Goal: Information Seeking & Learning: Learn about a topic

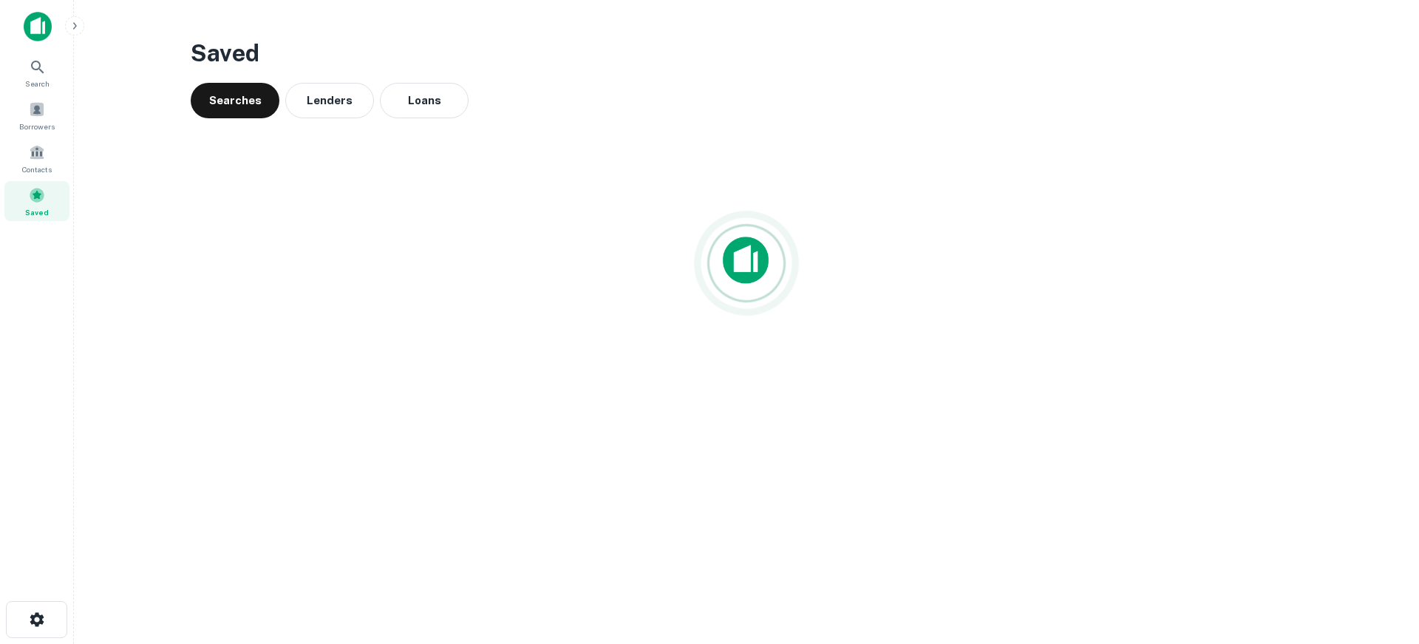
click at [32, 27] on img at bounding box center [38, 27] width 28 height 30
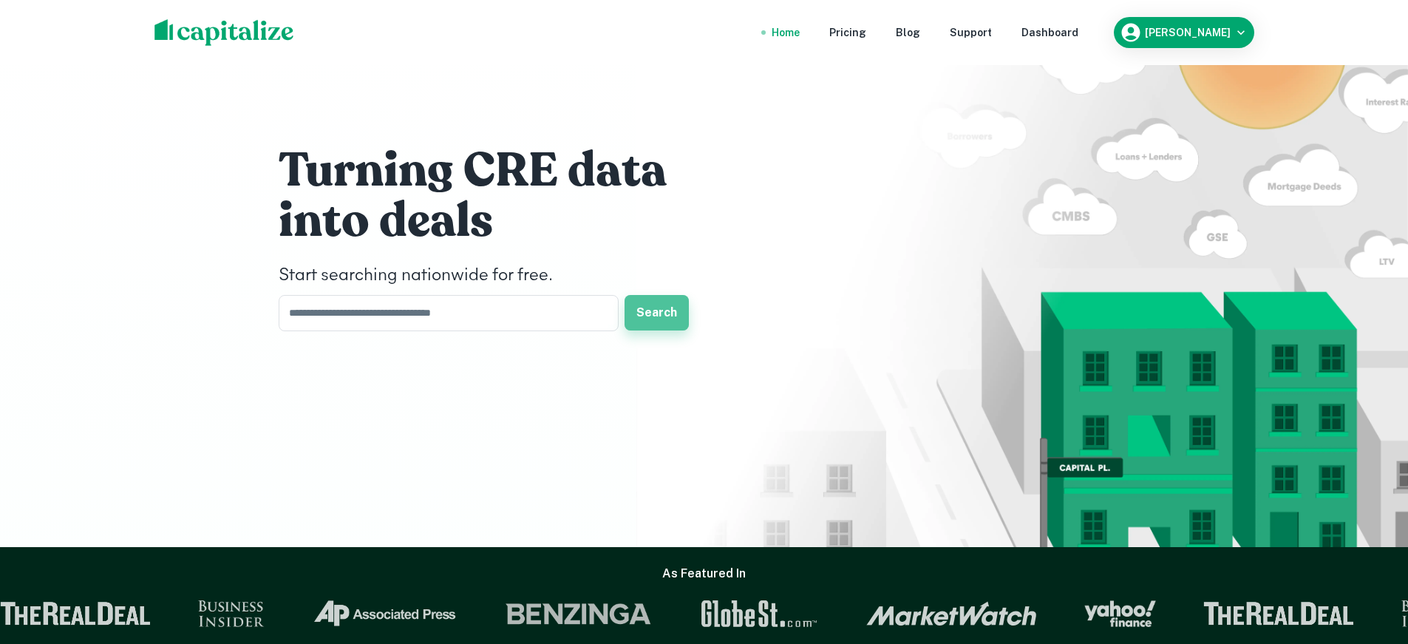
click at [665, 316] on button "Search" at bounding box center [657, 312] width 64 height 35
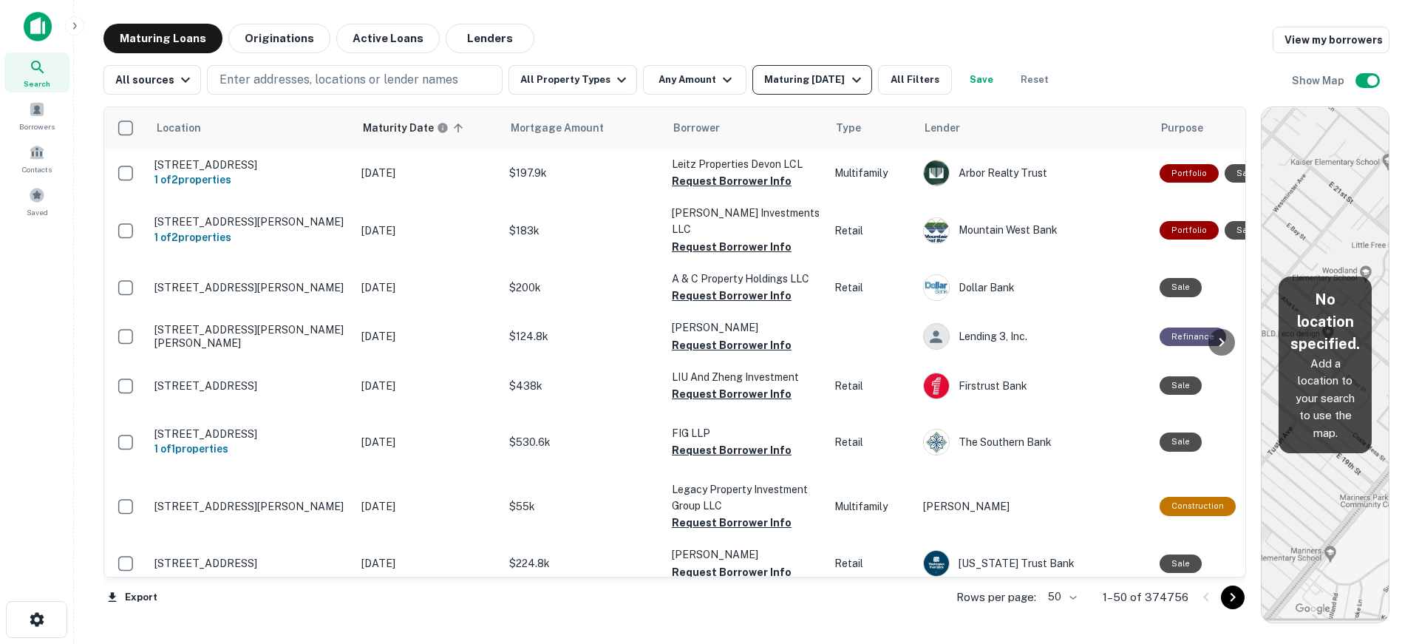
click at [839, 83] on div "Maturing [DATE]" at bounding box center [814, 80] width 101 height 18
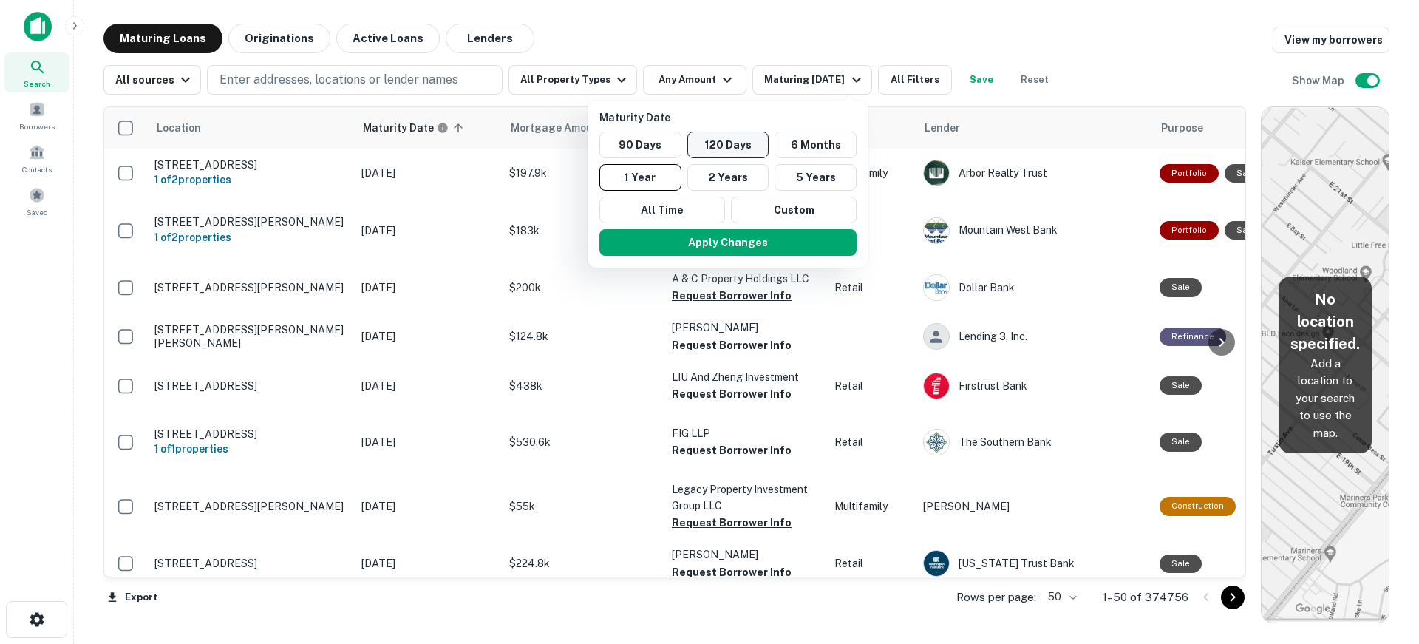
click at [740, 142] on button "120 Days" at bounding box center [728, 145] width 82 height 27
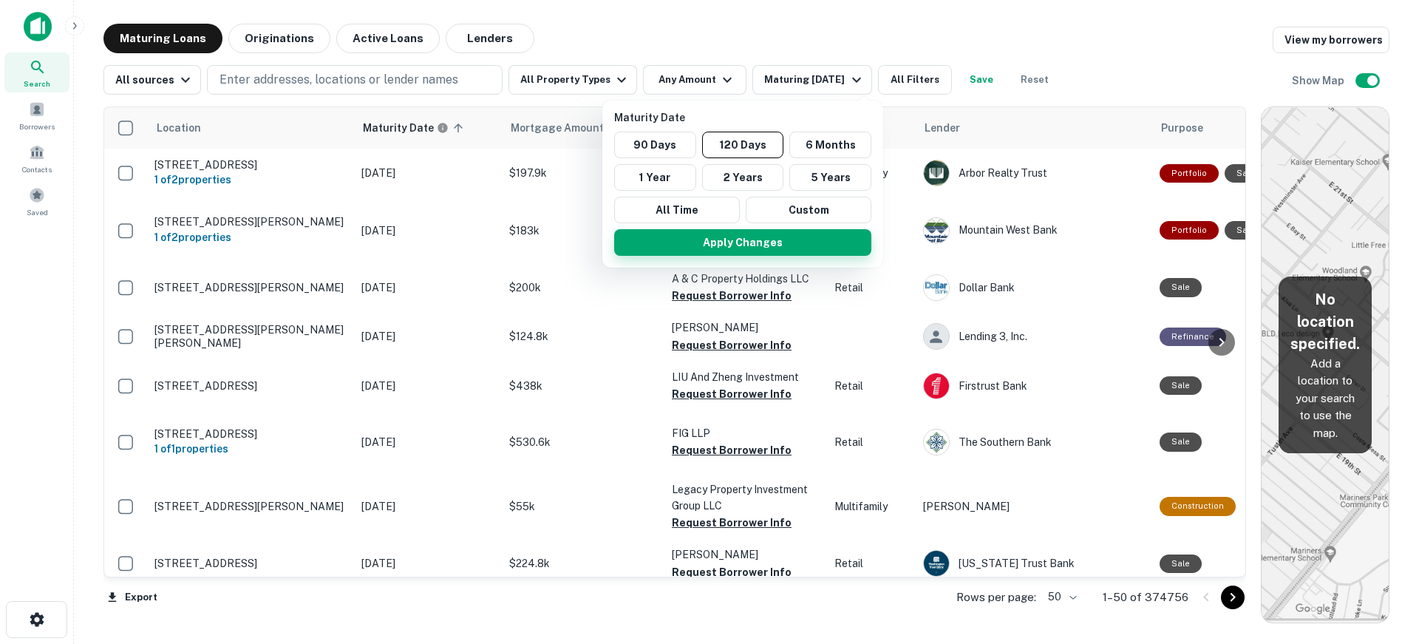
click at [785, 245] on button "Apply Changes" at bounding box center [742, 242] width 257 height 27
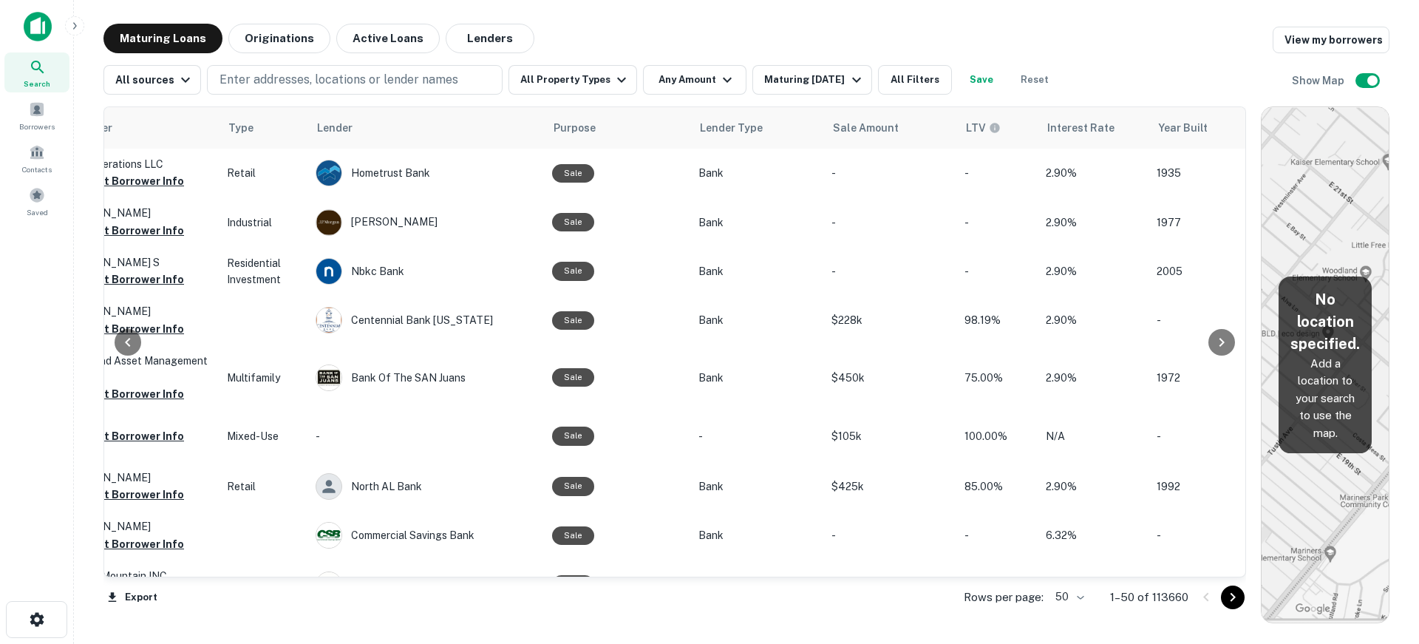
scroll to position [0, 619]
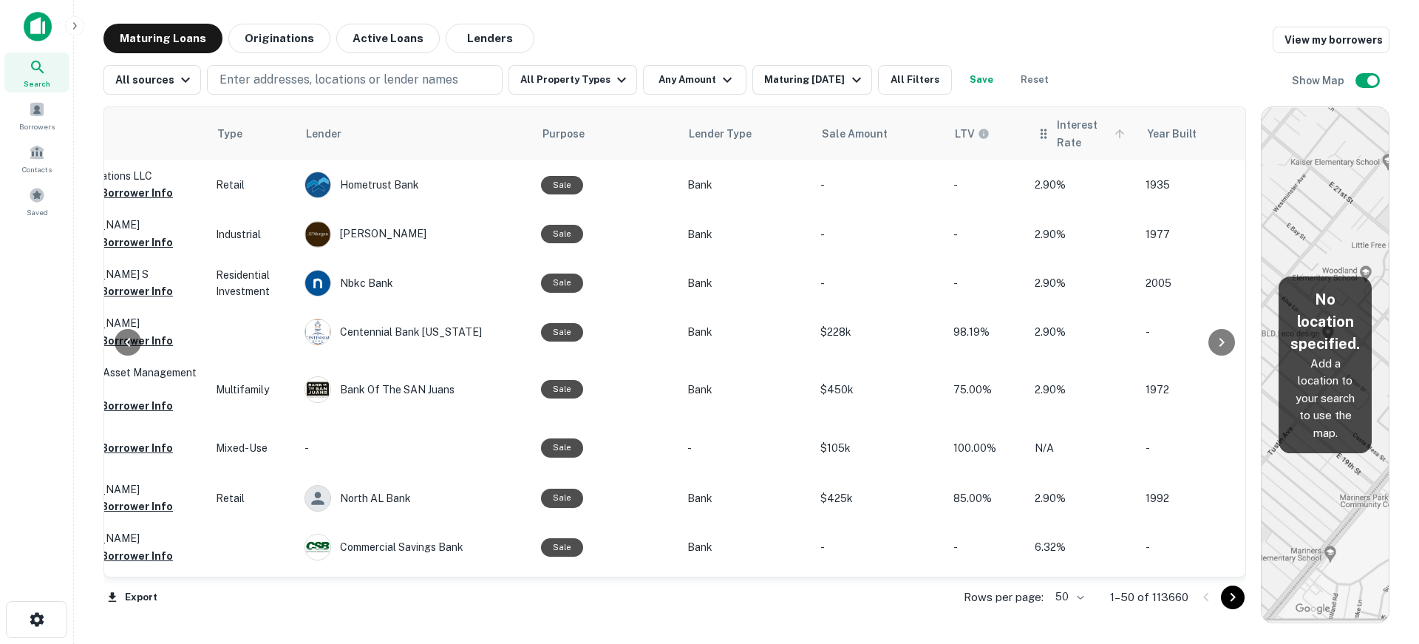
click at [1069, 132] on span "Interest Rate" at bounding box center [1093, 133] width 72 height 35
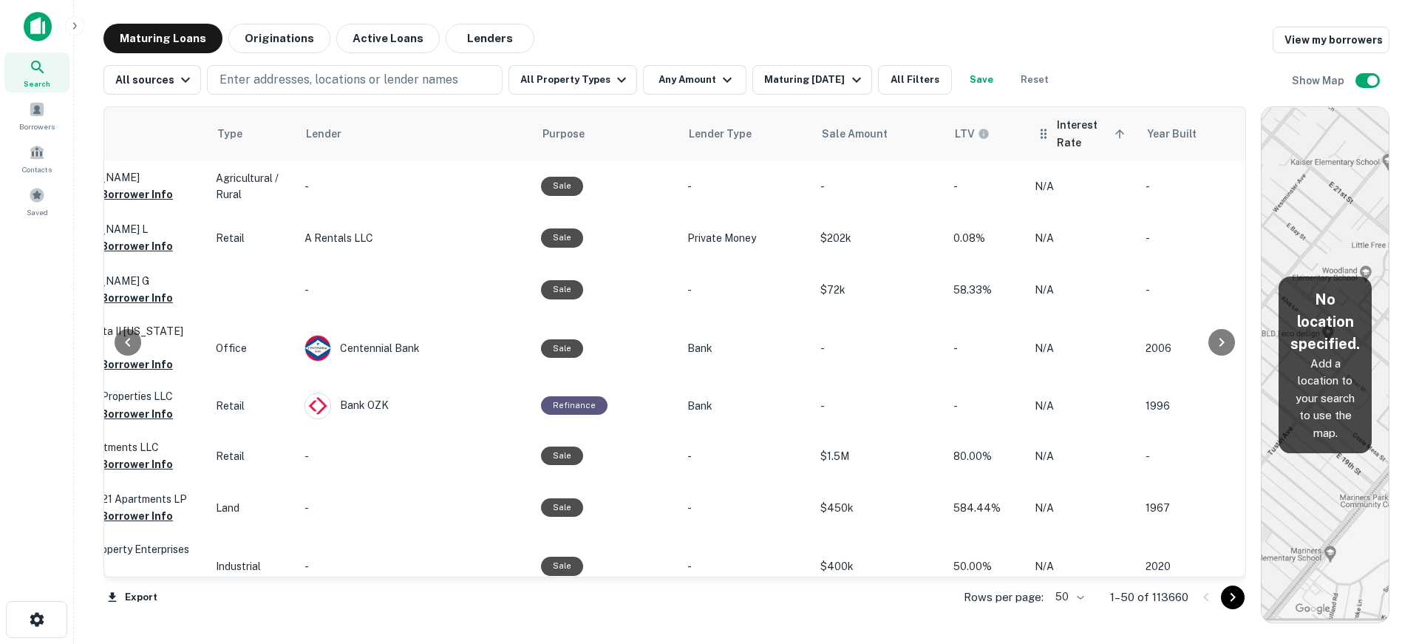
click at [1060, 127] on span "Interest Rate sorted ascending" at bounding box center [1093, 133] width 72 height 35
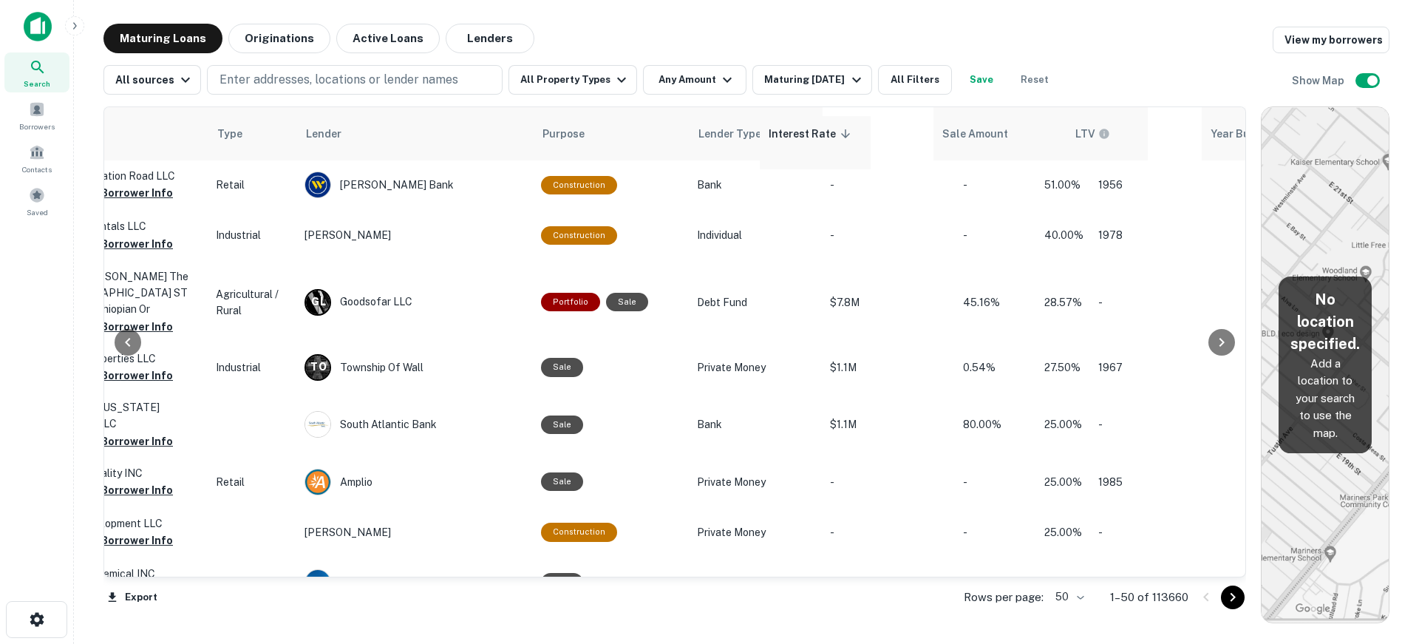
scroll to position [0, 621]
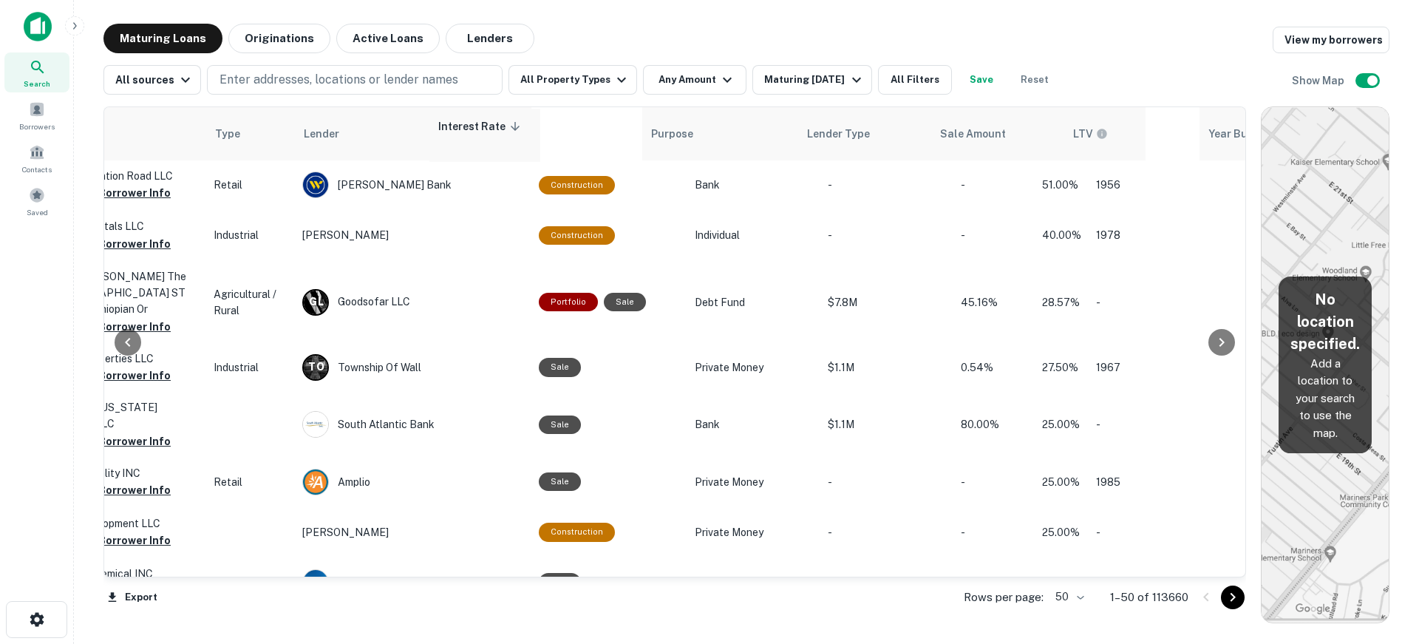
drag, startPoint x: 1081, startPoint y: 139, endPoint x: 476, endPoint y: 140, distance: 604.7
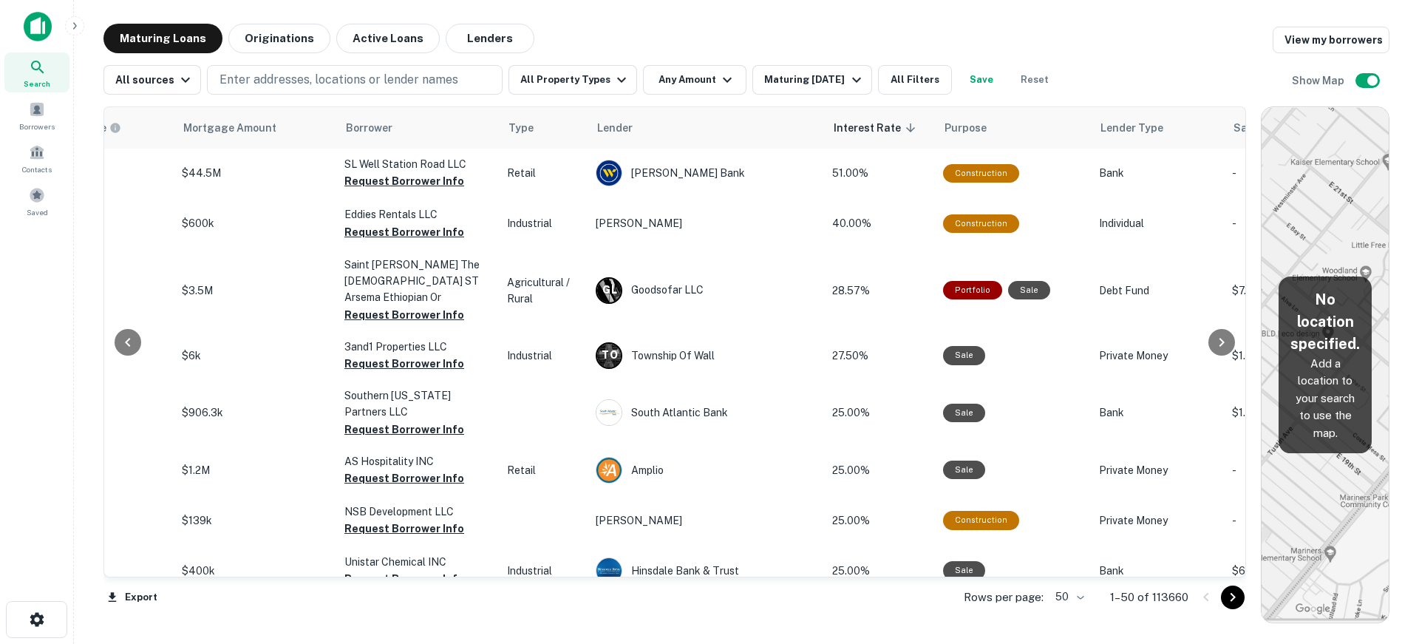
scroll to position [0, 265]
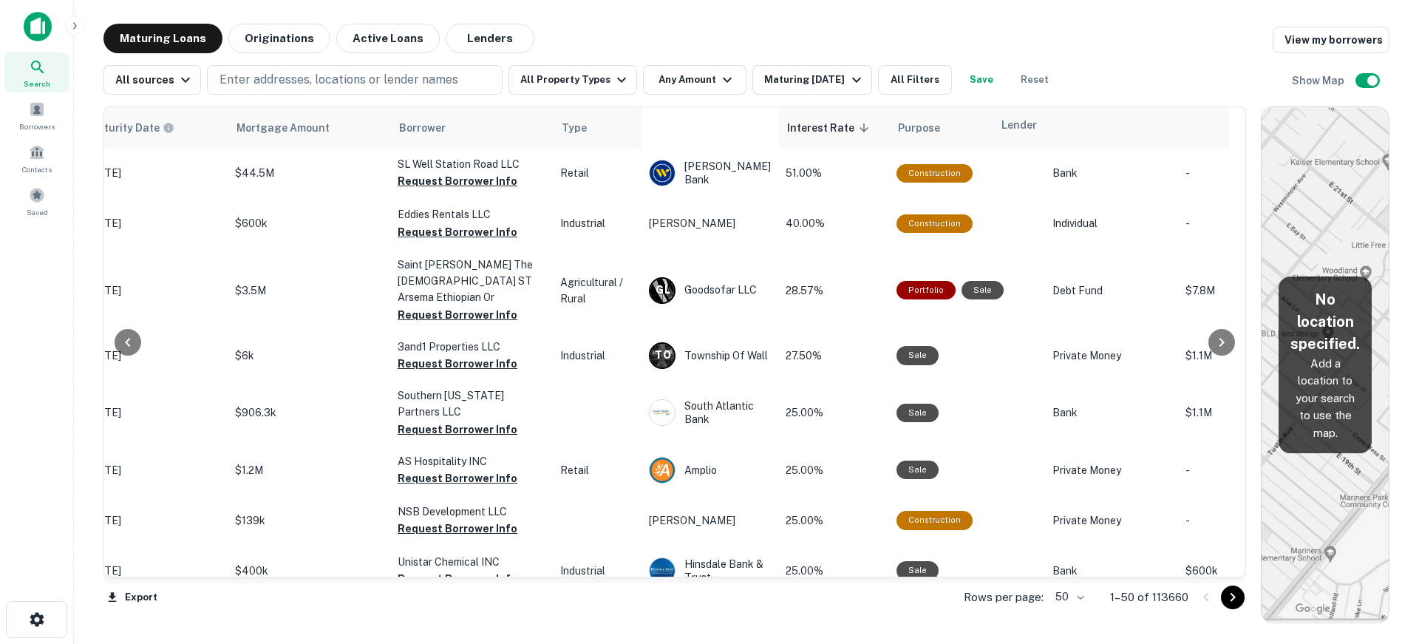
drag, startPoint x: 711, startPoint y: 134, endPoint x: 1063, endPoint y: 133, distance: 351.9
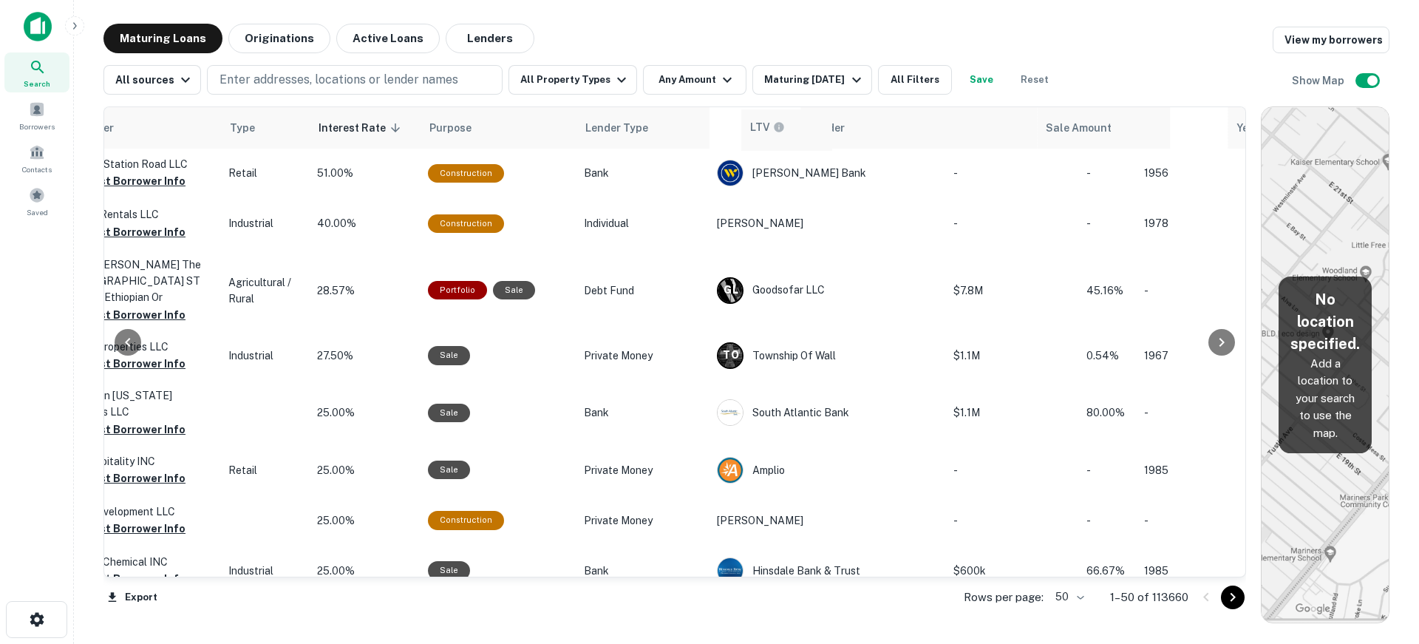
scroll to position [0, 607]
drag, startPoint x: 1091, startPoint y: 130, endPoint x: 390, endPoint y: 123, distance: 701.6
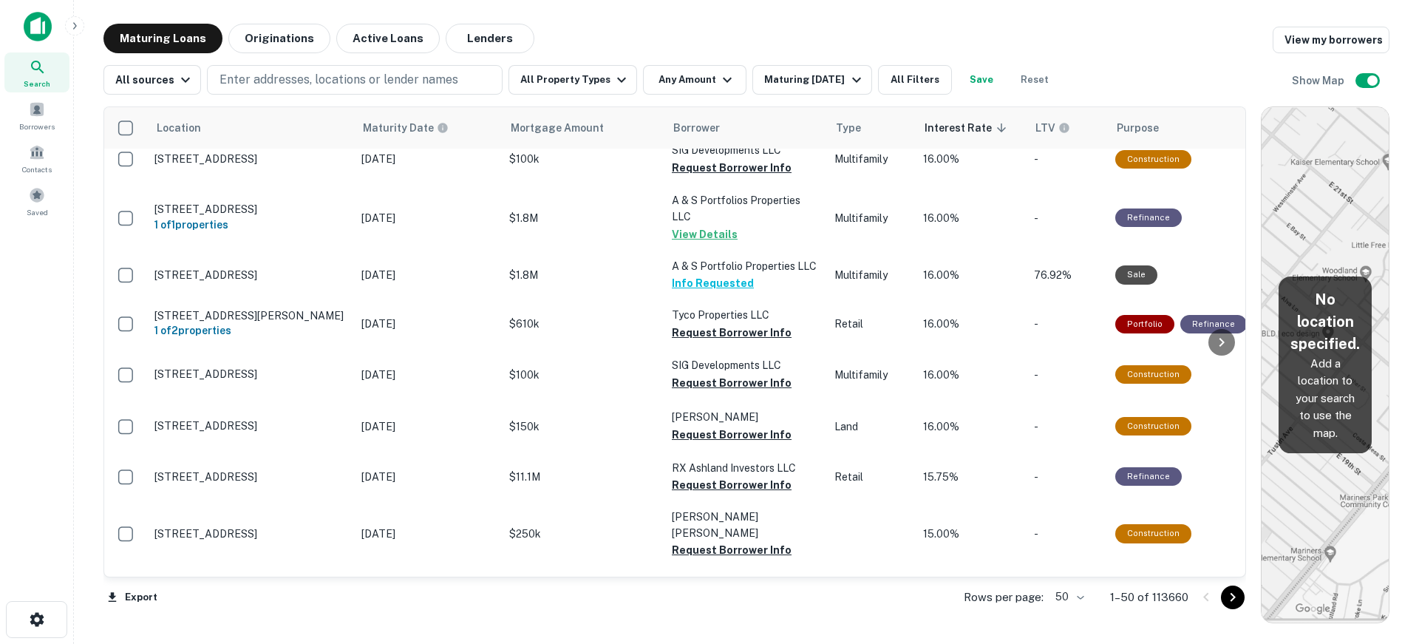
scroll to position [2225, 0]
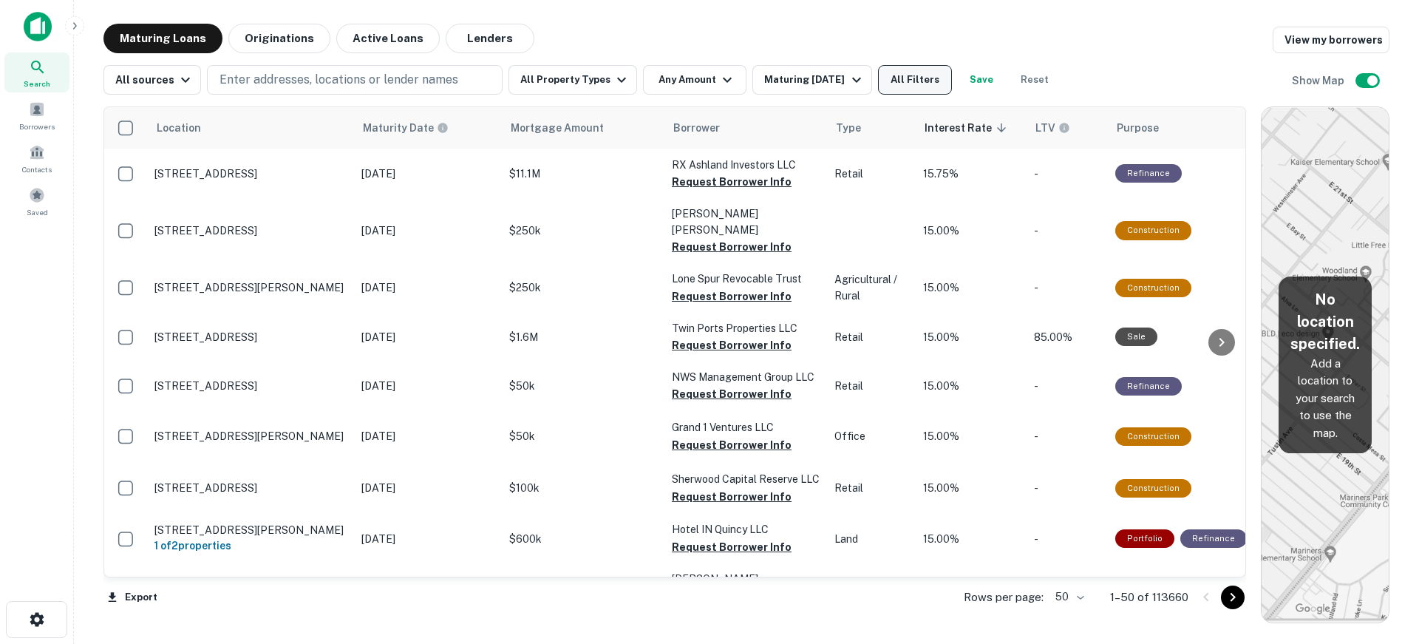
click at [949, 81] on button "All Filters" at bounding box center [915, 80] width 74 height 30
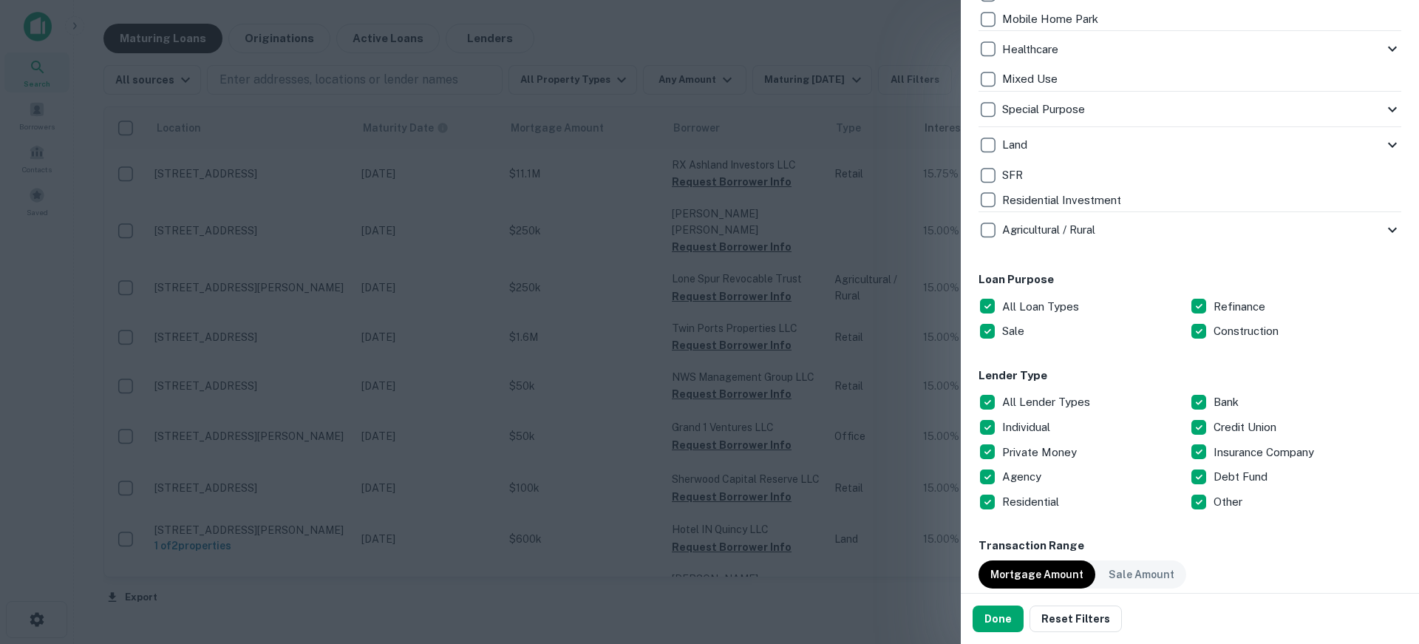
scroll to position [591, 0]
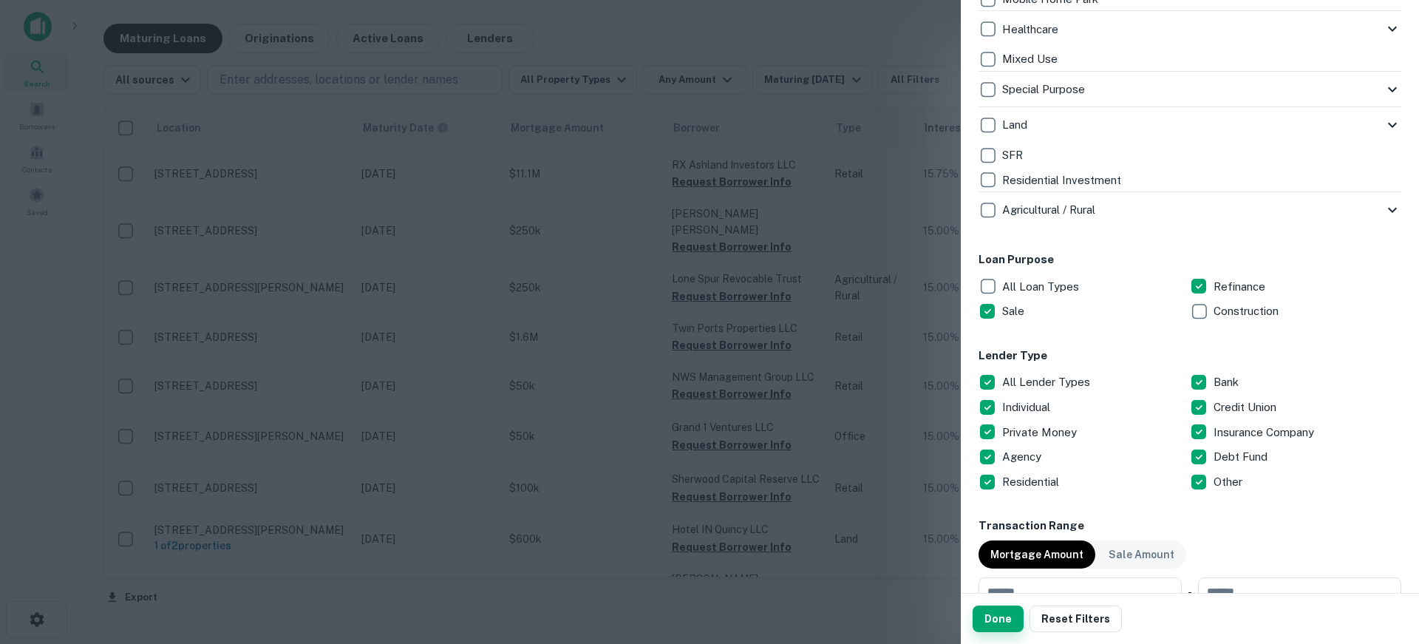
click at [1008, 618] on button "Done" at bounding box center [998, 618] width 51 height 27
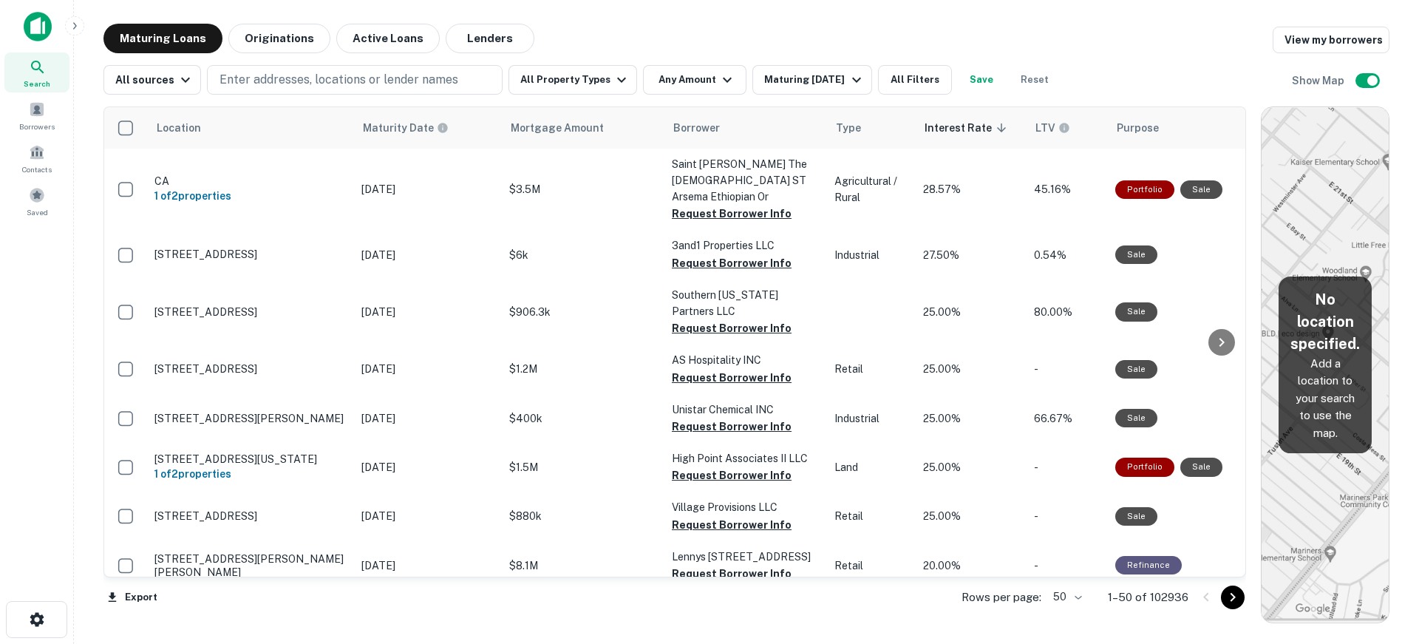
click at [1237, 598] on icon "Go to next page" at bounding box center [1233, 597] width 18 height 18
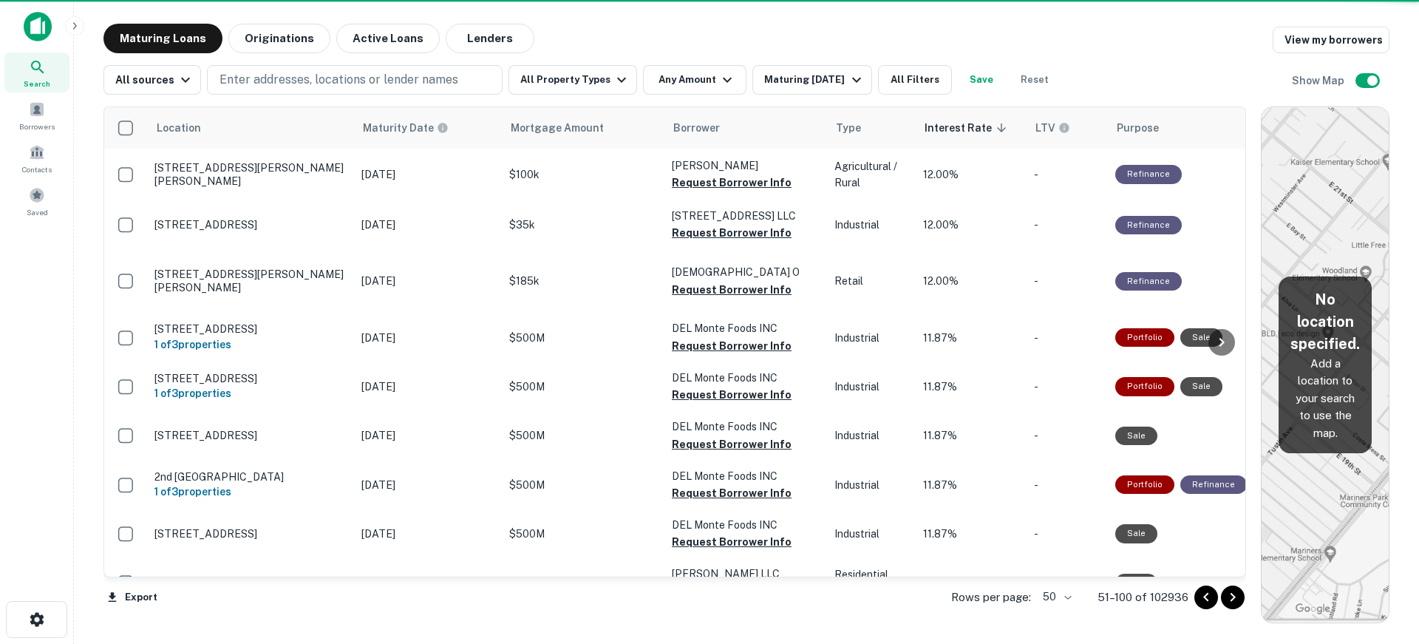
click at [1235, 597] on icon "Go to next page" at bounding box center [1233, 597] width 5 height 9
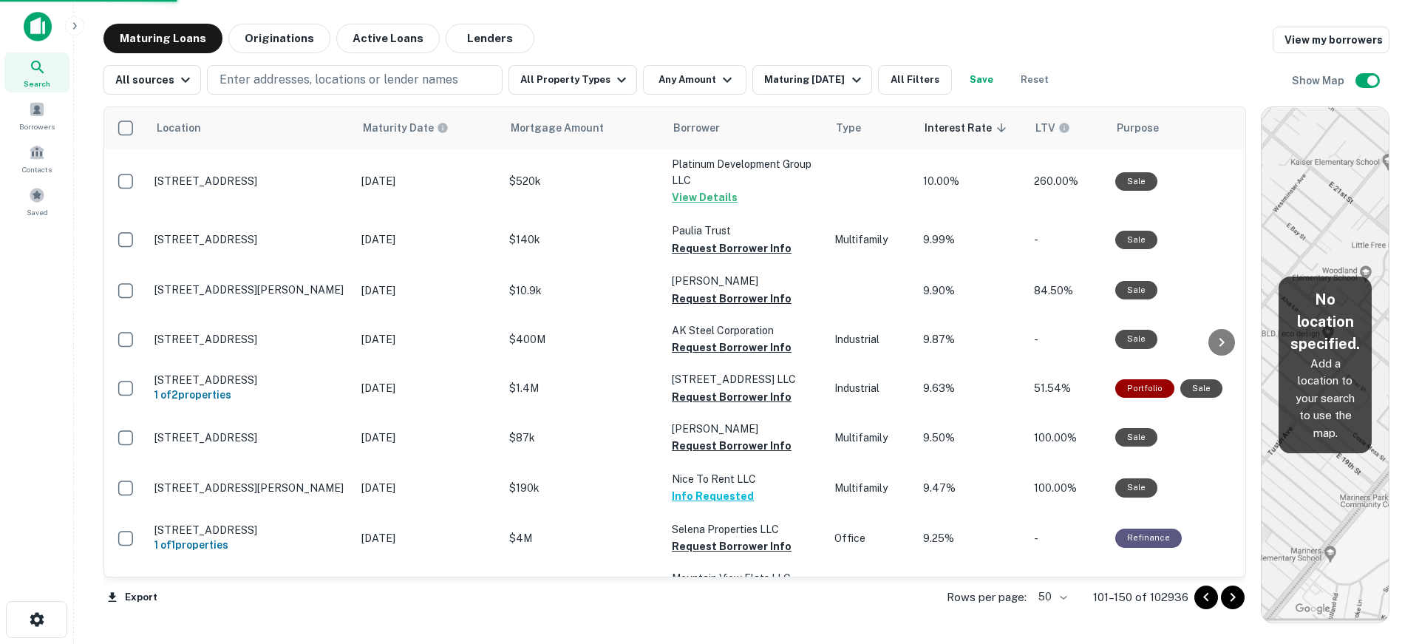
click at [1235, 597] on icon "Go to next page" at bounding box center [1233, 597] width 5 height 9
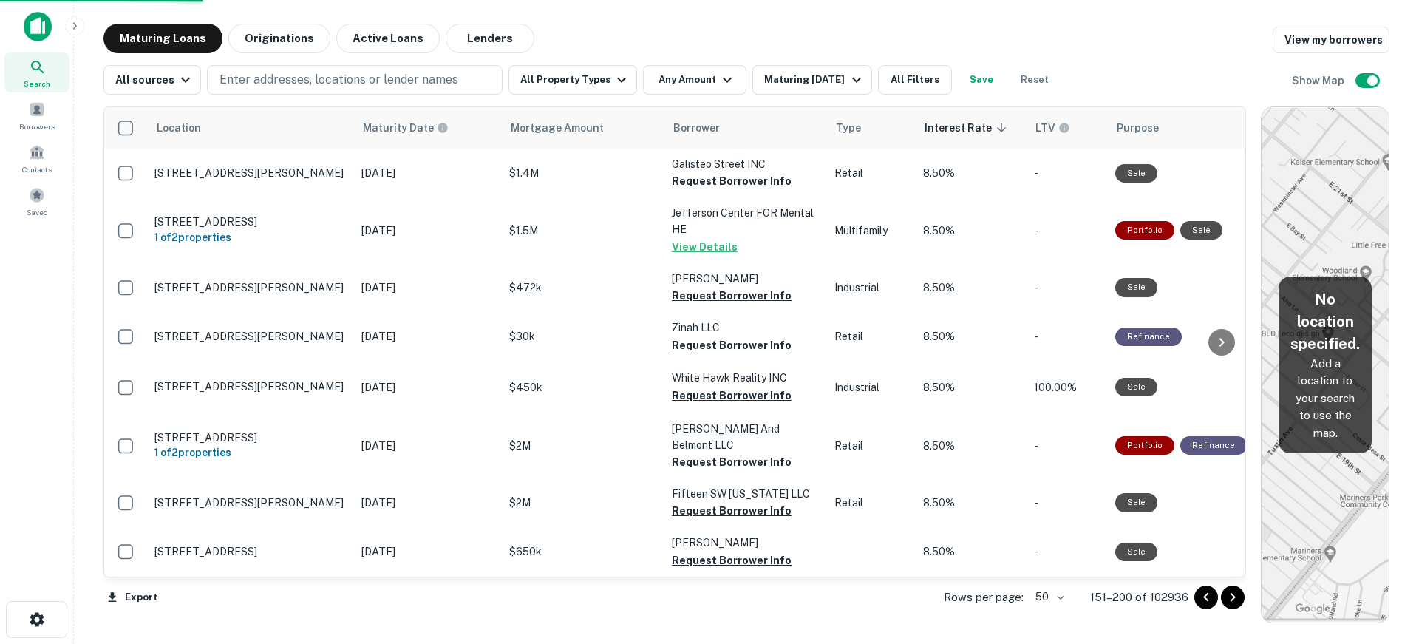
click at [1235, 597] on icon "Go to next page" at bounding box center [1233, 597] width 5 height 9
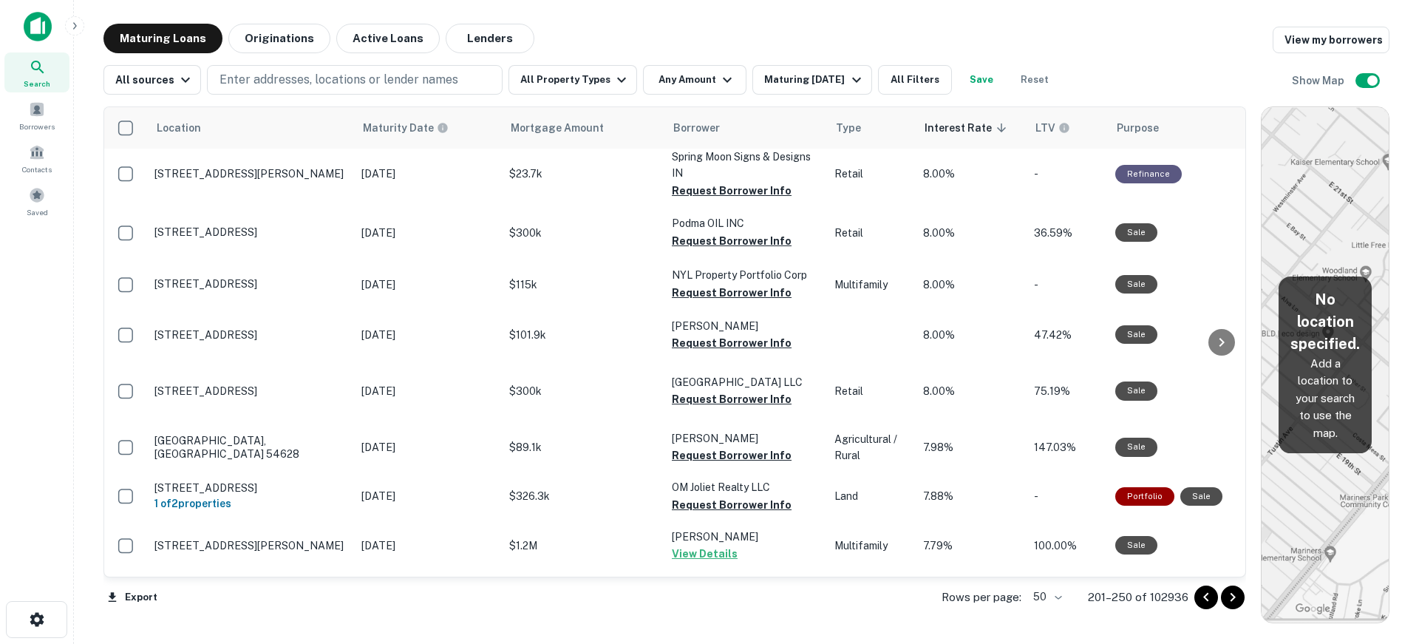
scroll to position [1035, 0]
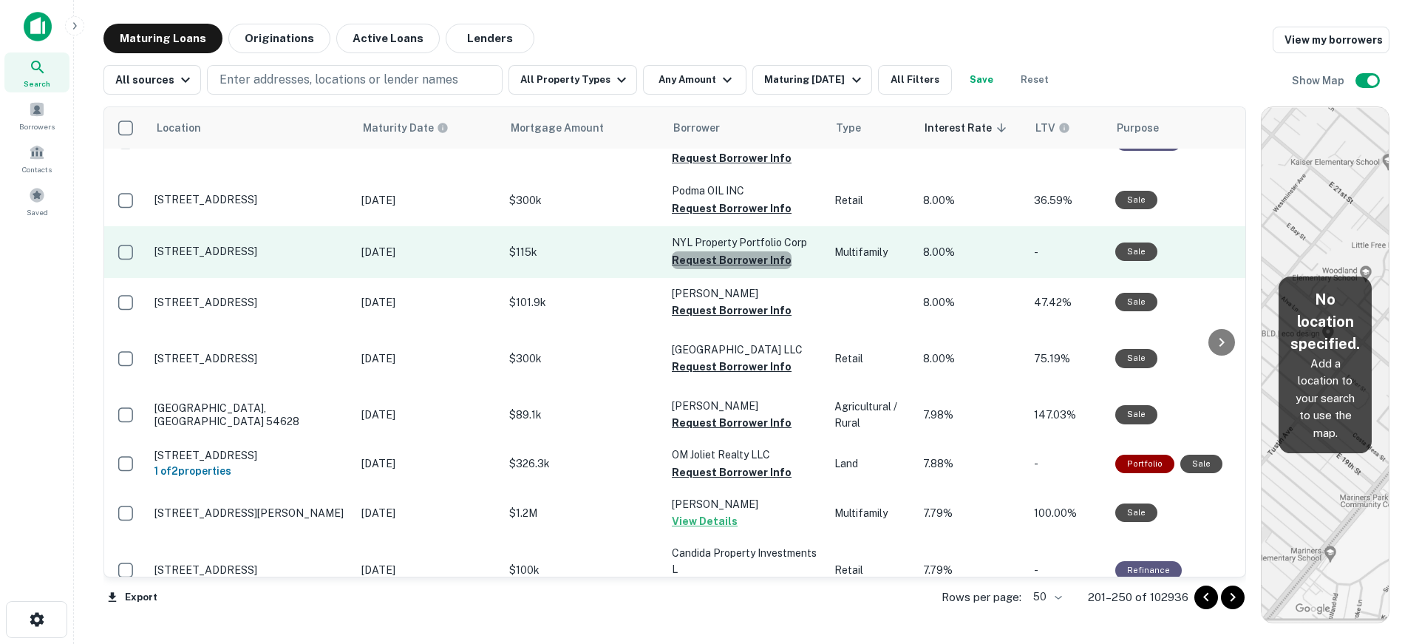
click at [734, 255] on button "Request Borrower Info" at bounding box center [732, 260] width 120 height 18
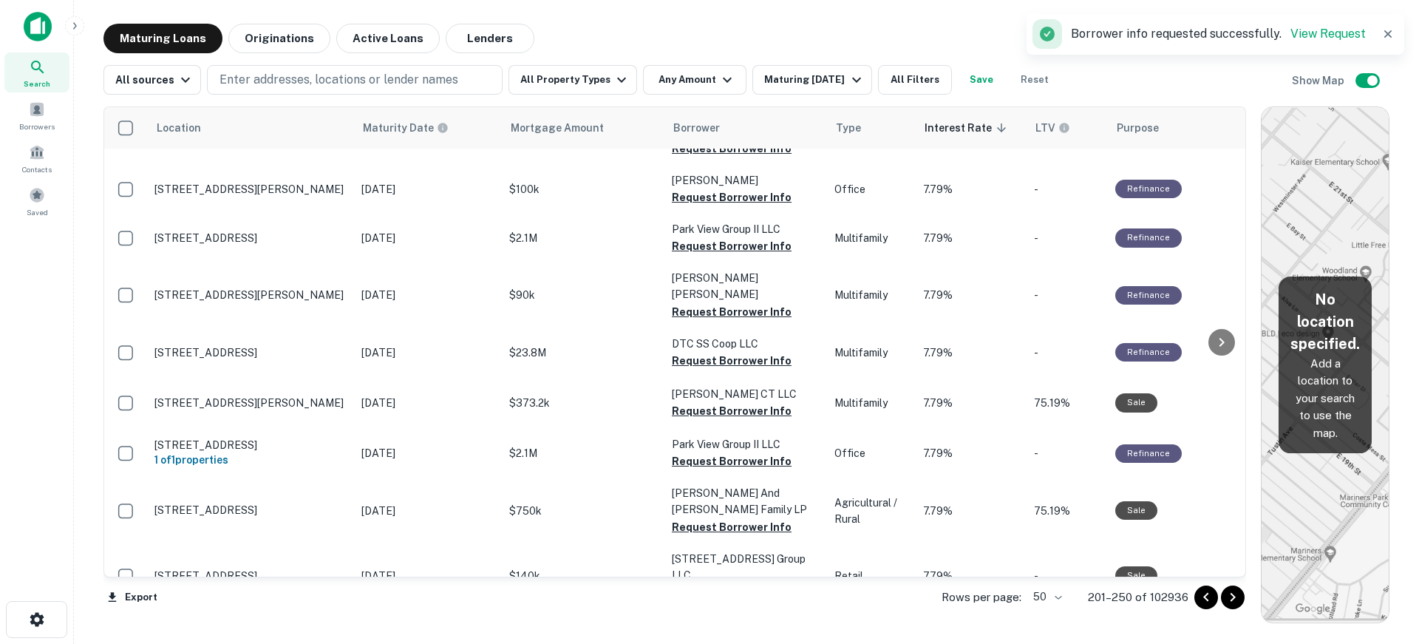
scroll to position [2292, 0]
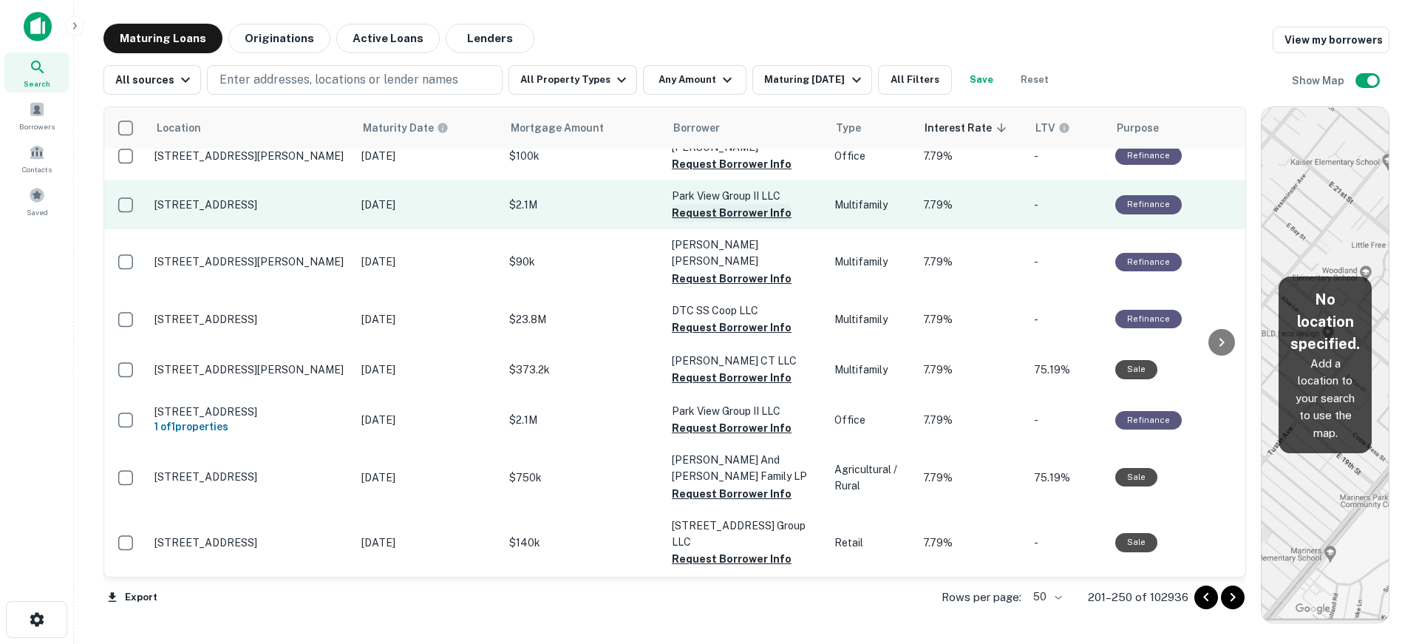
click at [736, 222] on button "Request Borrower Info" at bounding box center [732, 213] width 120 height 18
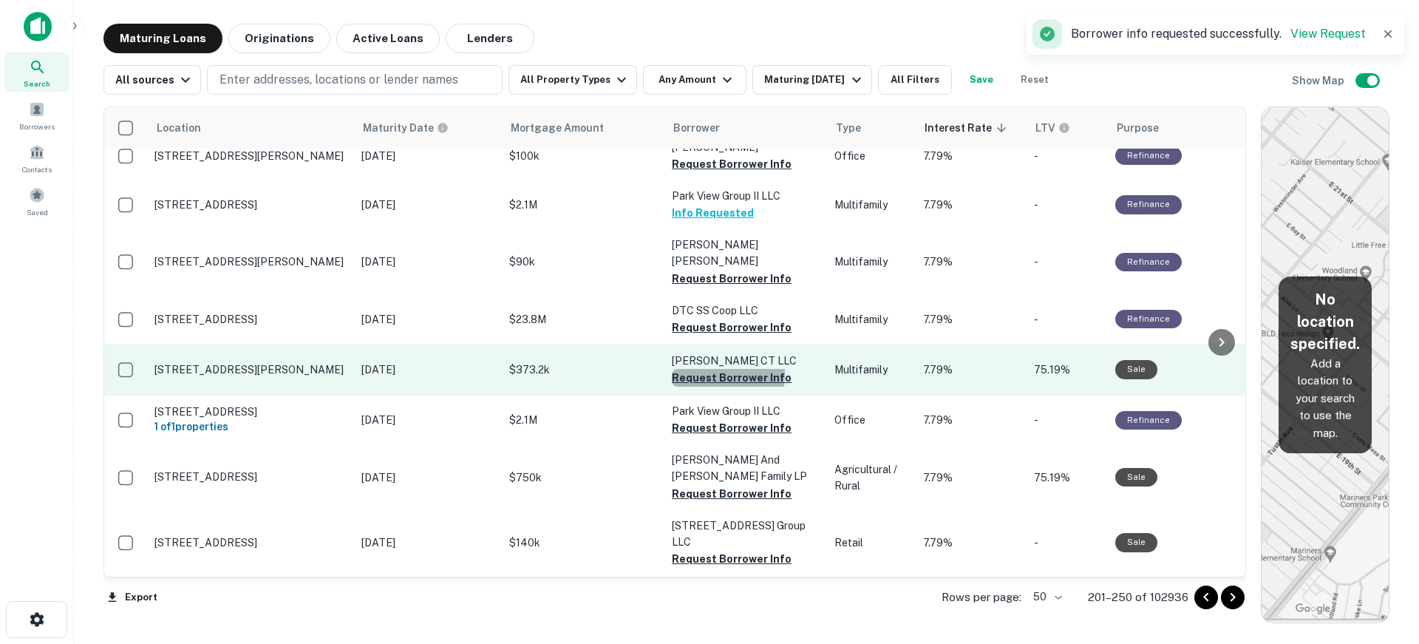
click at [713, 387] on button "Request Borrower Info" at bounding box center [732, 378] width 120 height 18
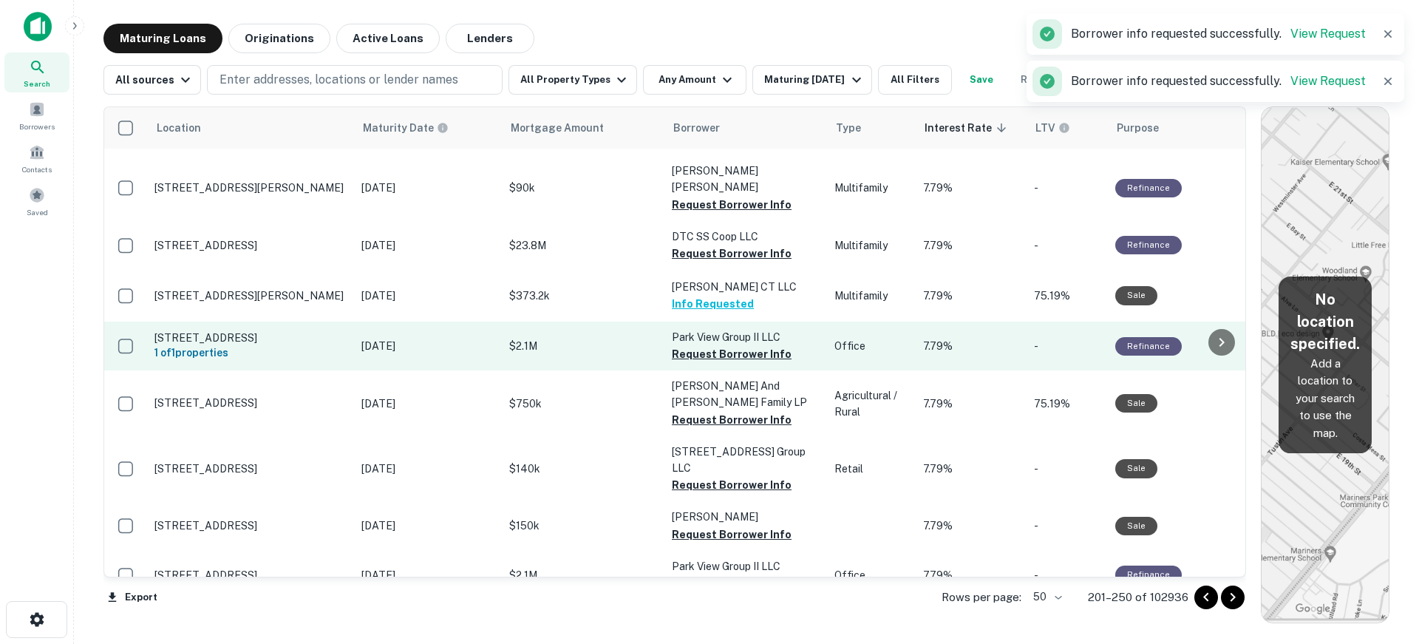
scroll to position [2401, 0]
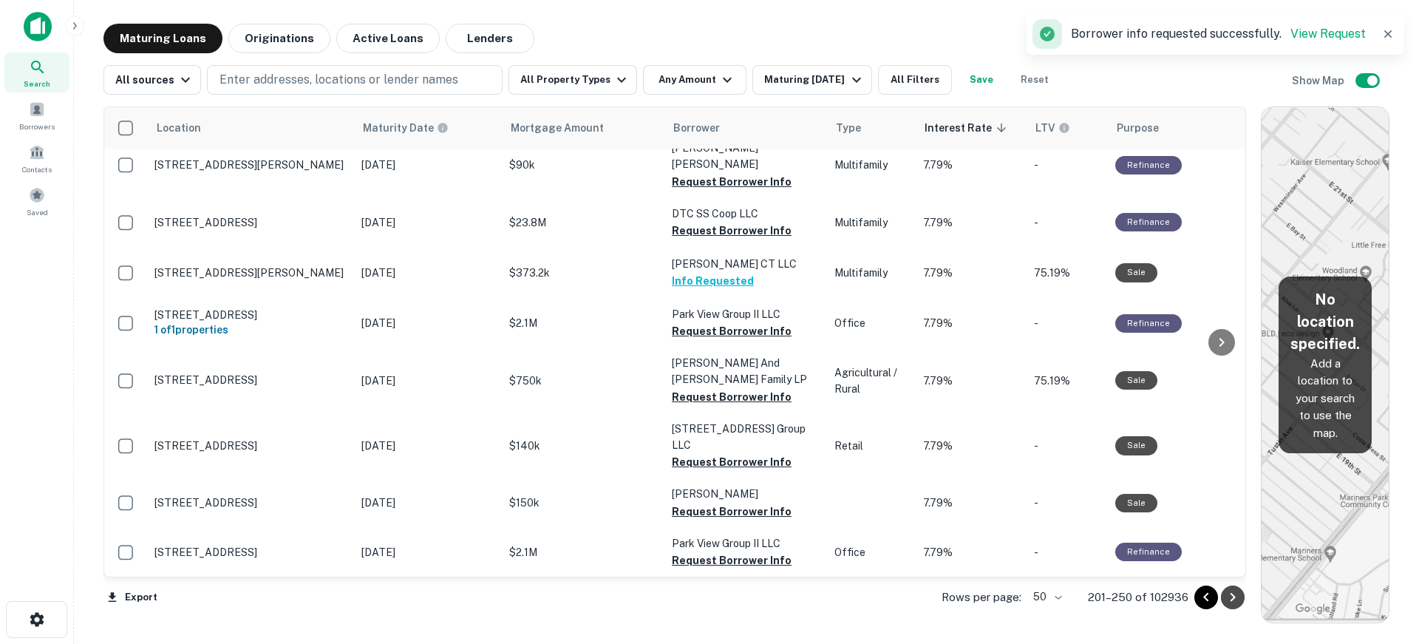
click at [1232, 600] on icon "Go to next page" at bounding box center [1233, 597] width 5 height 9
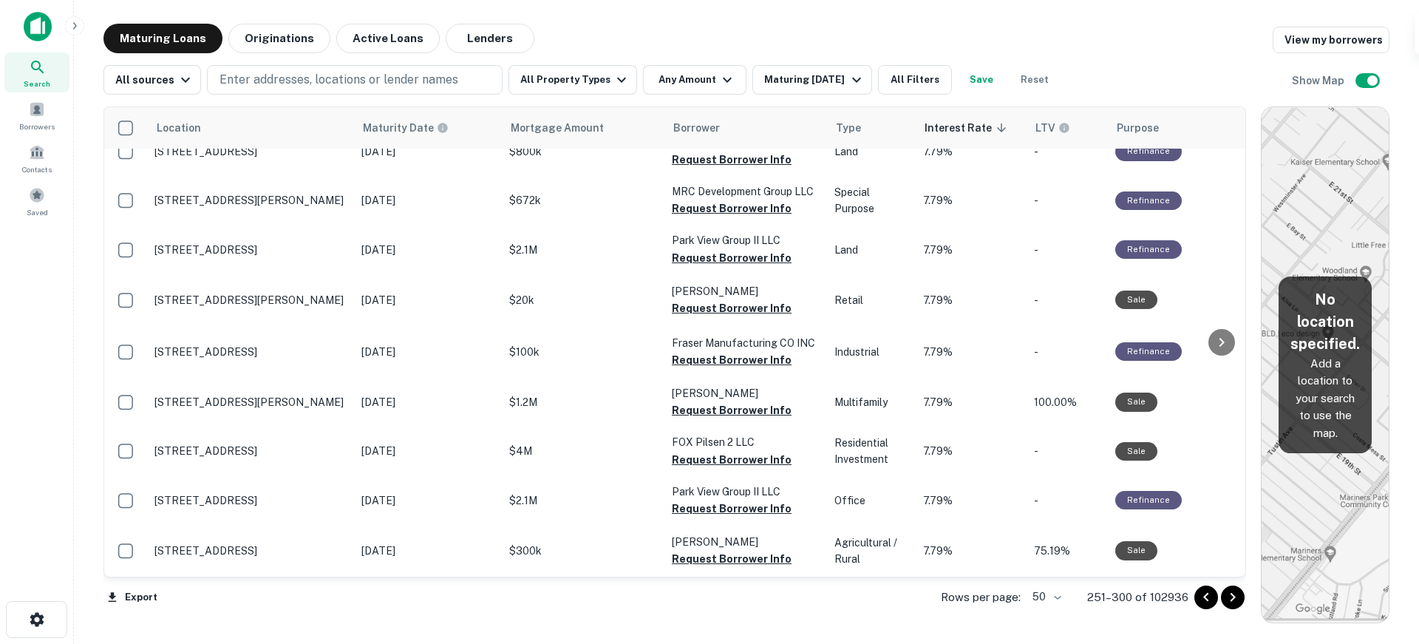
scroll to position [666, 0]
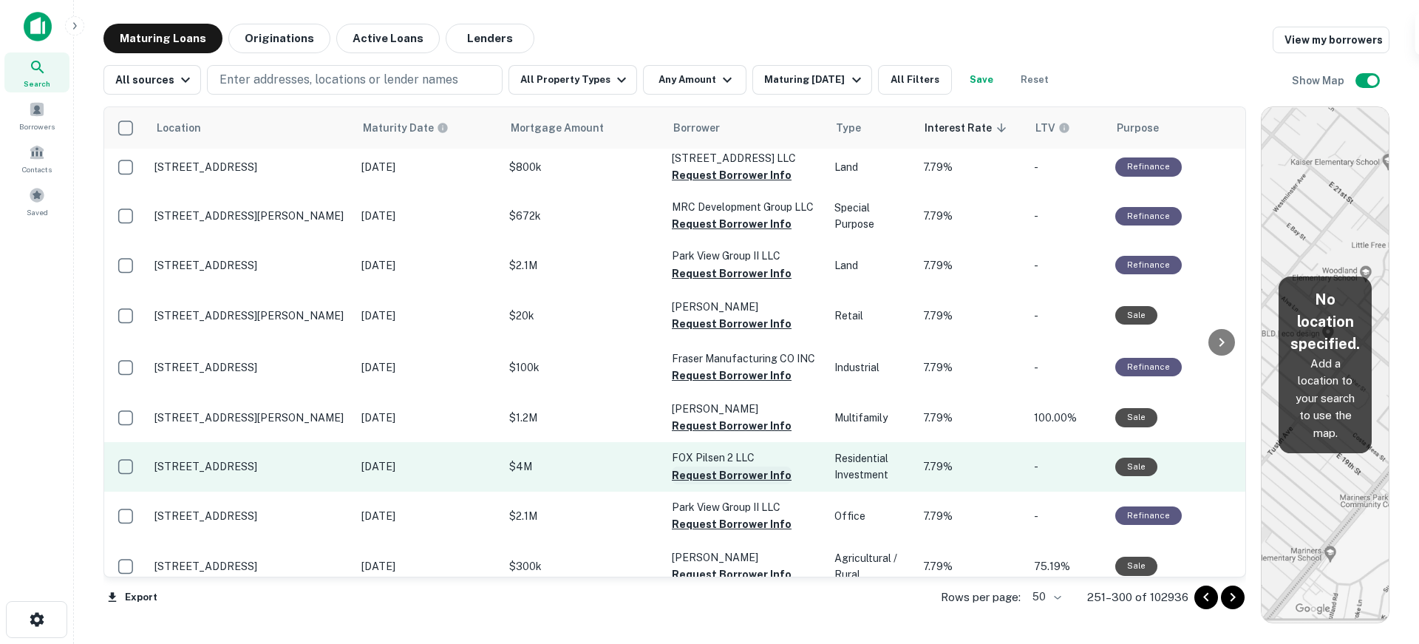
click at [719, 484] on button "Request Borrower Info" at bounding box center [732, 475] width 120 height 18
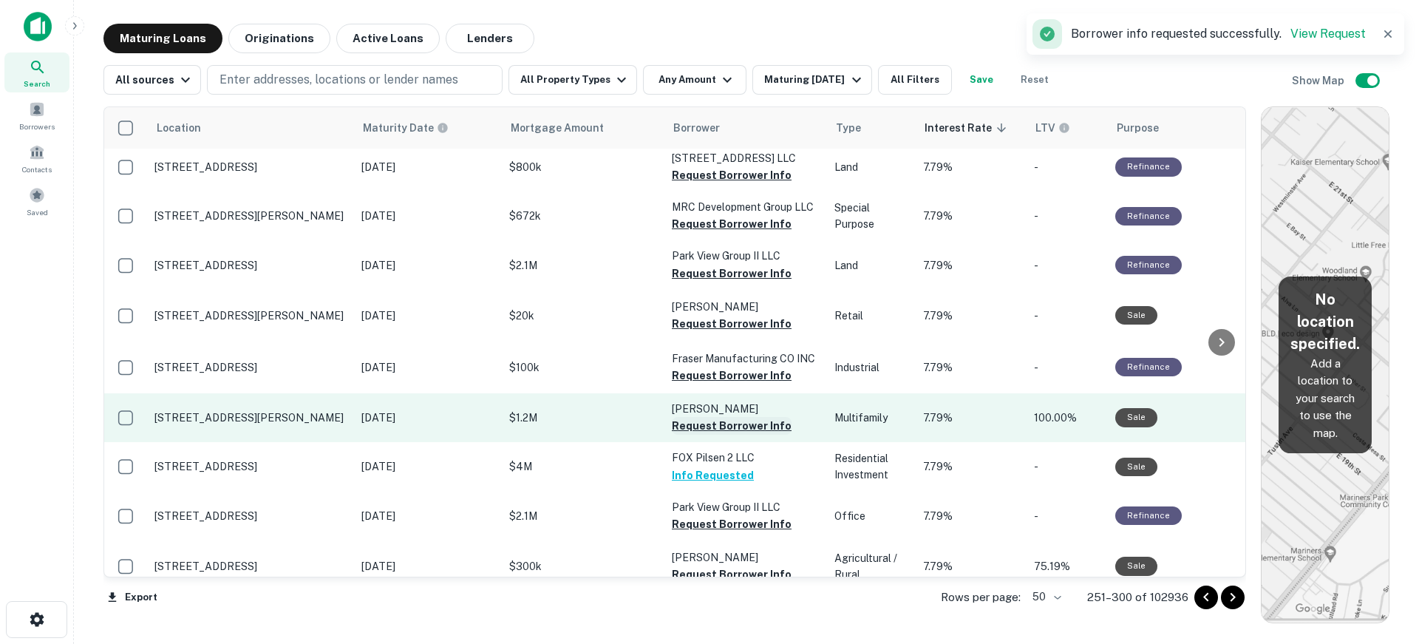
click at [729, 435] on button "Request Borrower Info" at bounding box center [732, 426] width 120 height 18
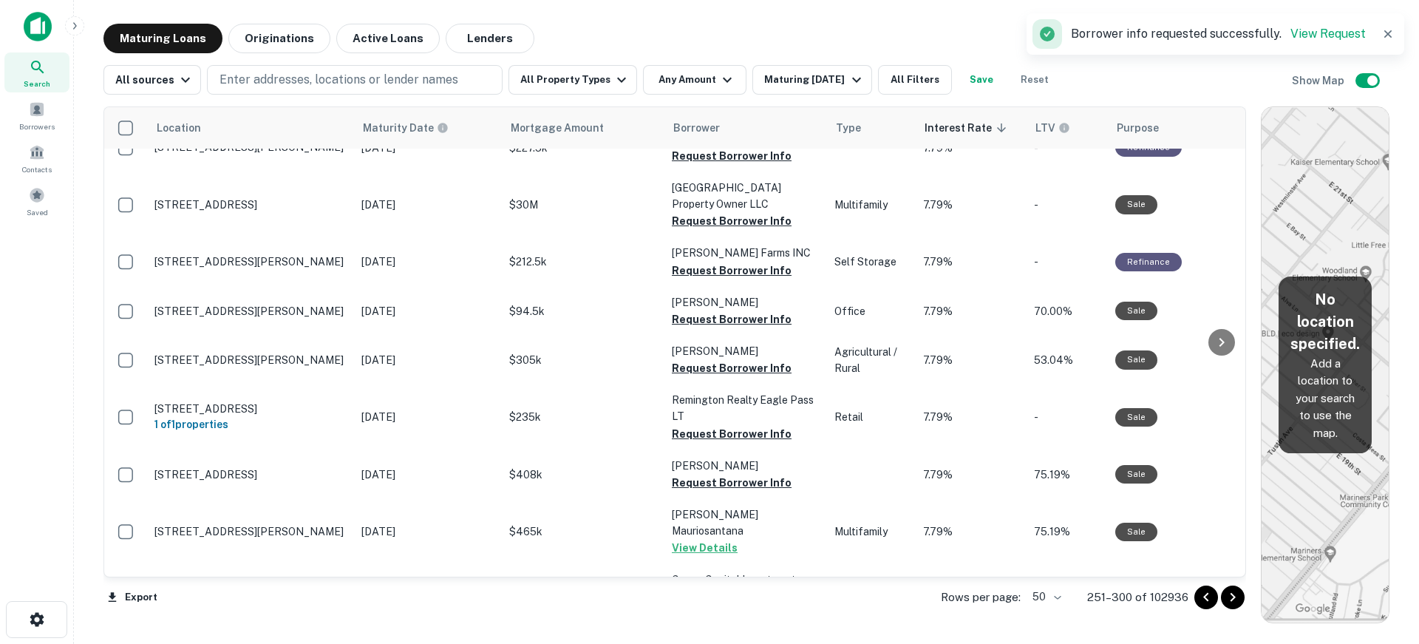
scroll to position [0, 0]
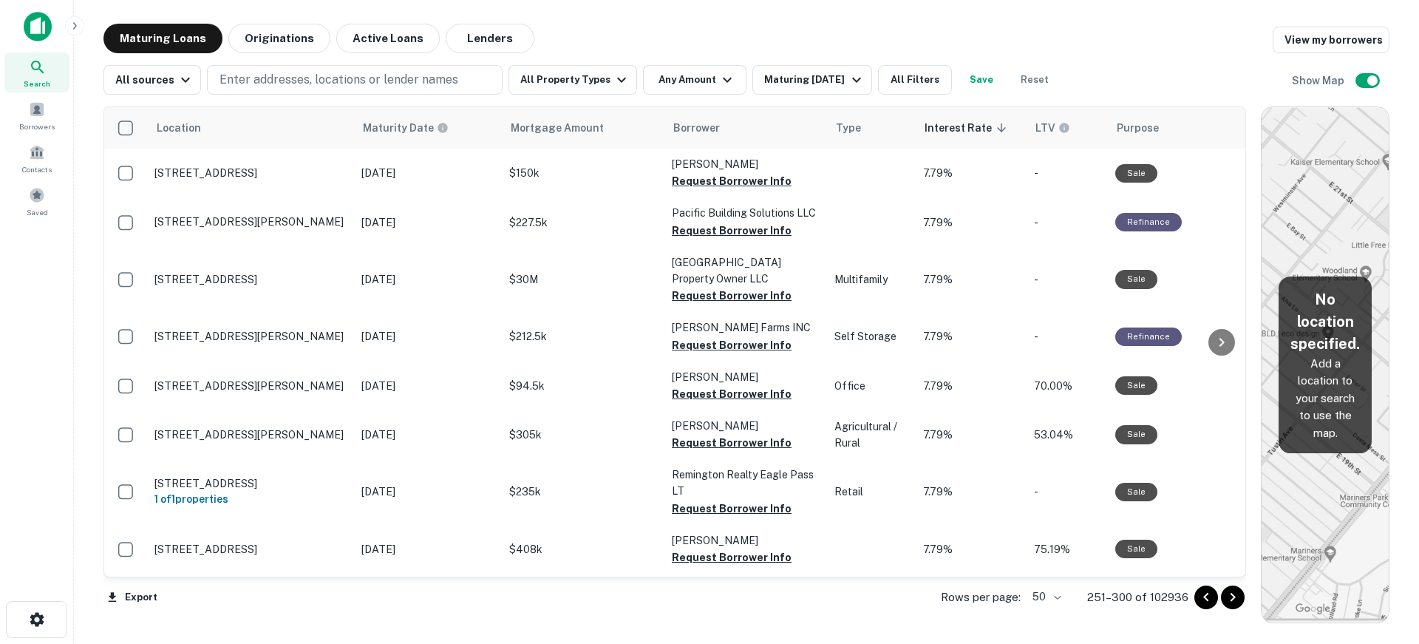
click at [1236, 594] on icon "Go to next page" at bounding box center [1233, 597] width 18 height 18
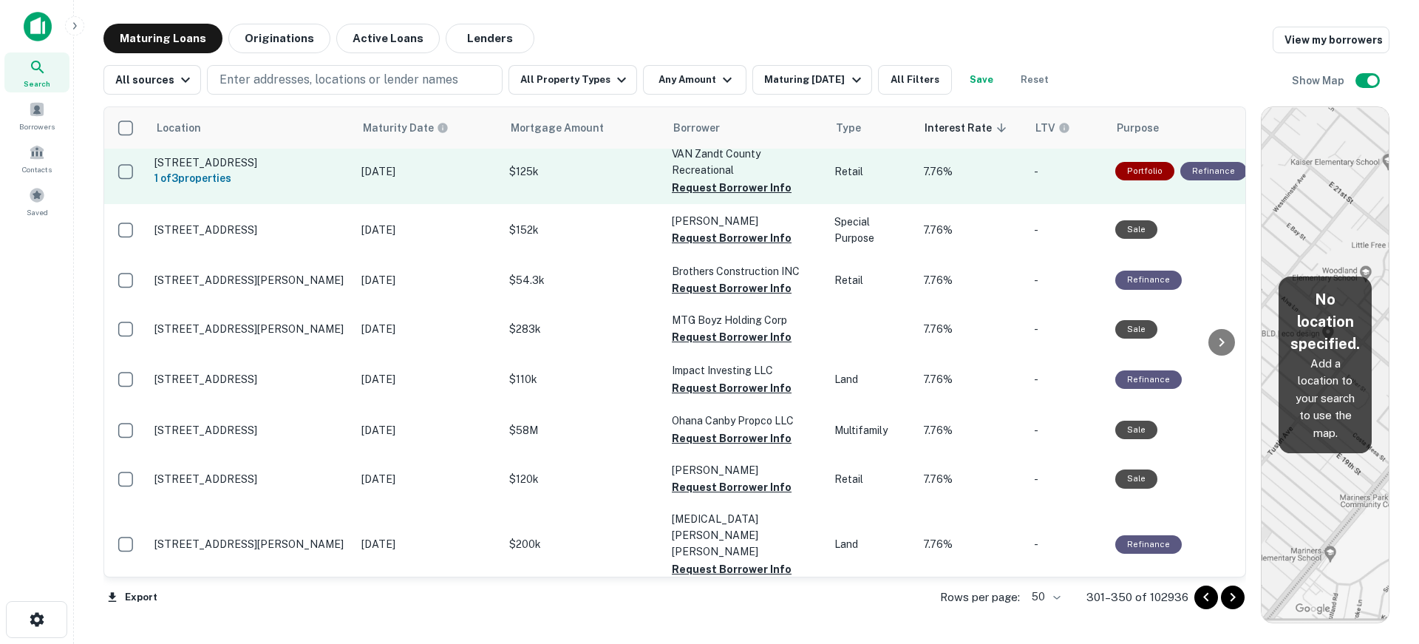
scroll to position [2167, 0]
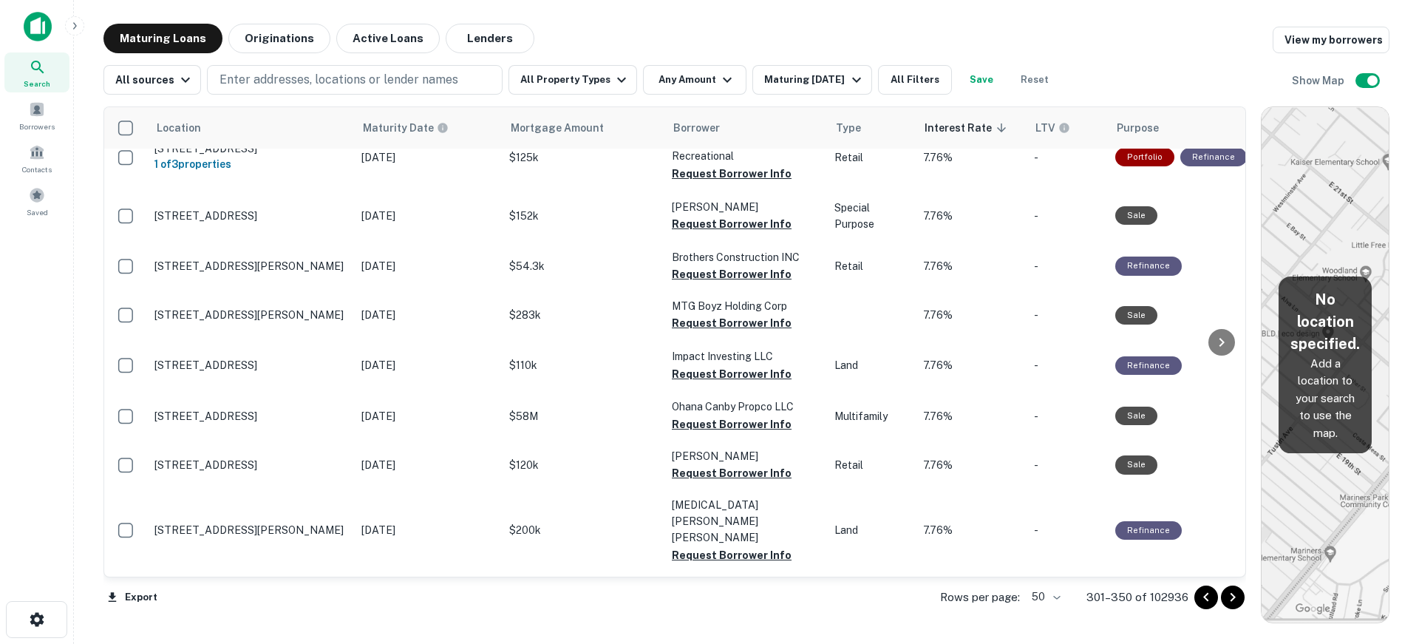
click at [1235, 600] on icon "Go to next page" at bounding box center [1233, 597] width 18 height 18
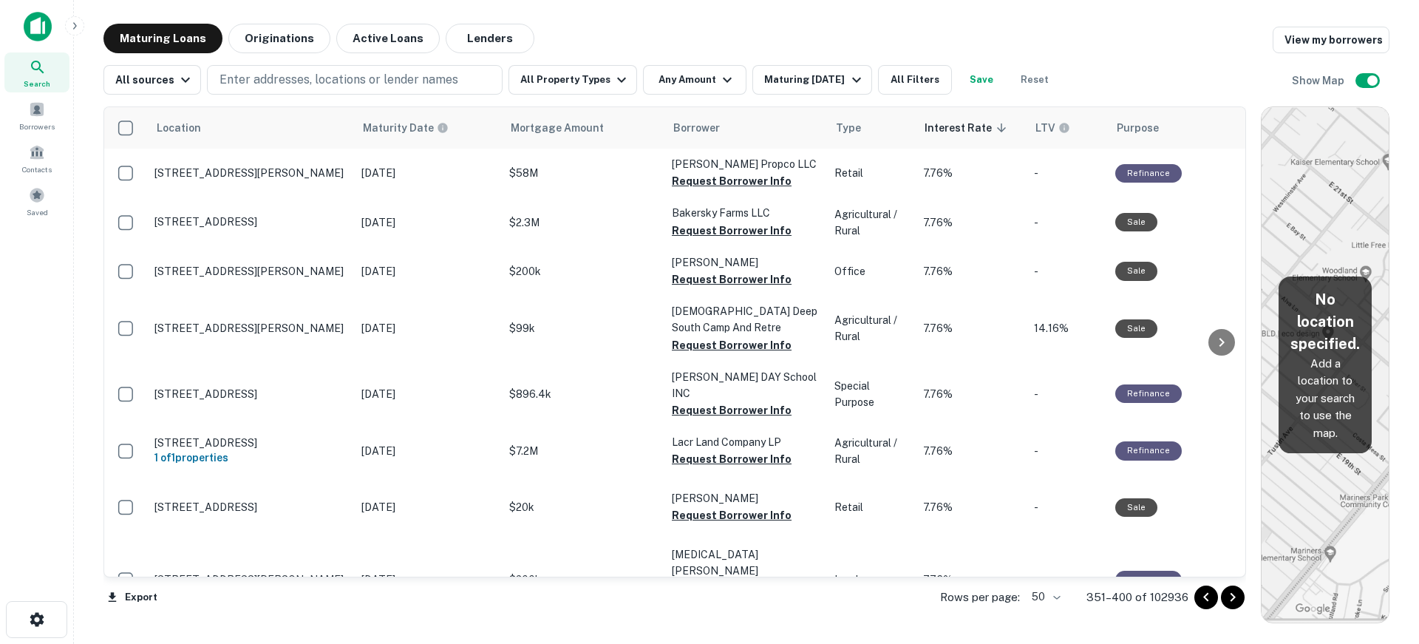
click at [1223, 594] on button "Go to next page" at bounding box center [1233, 597] width 24 height 24
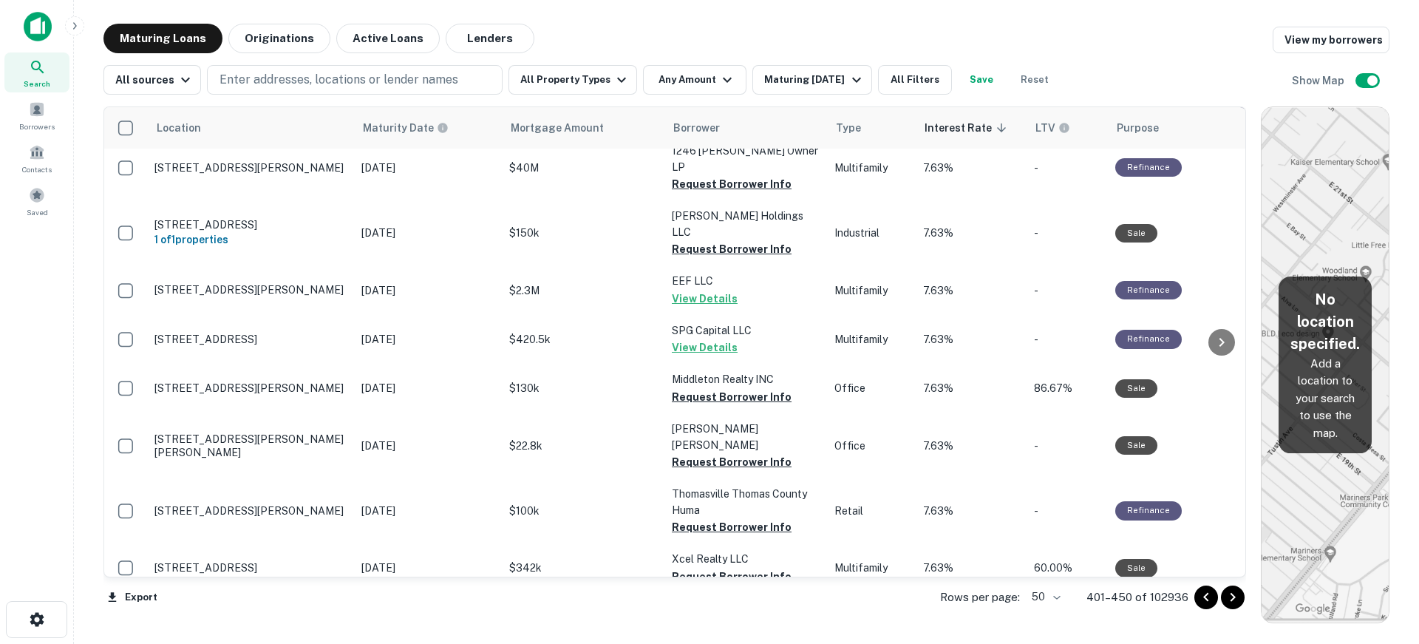
scroll to position [2211, 0]
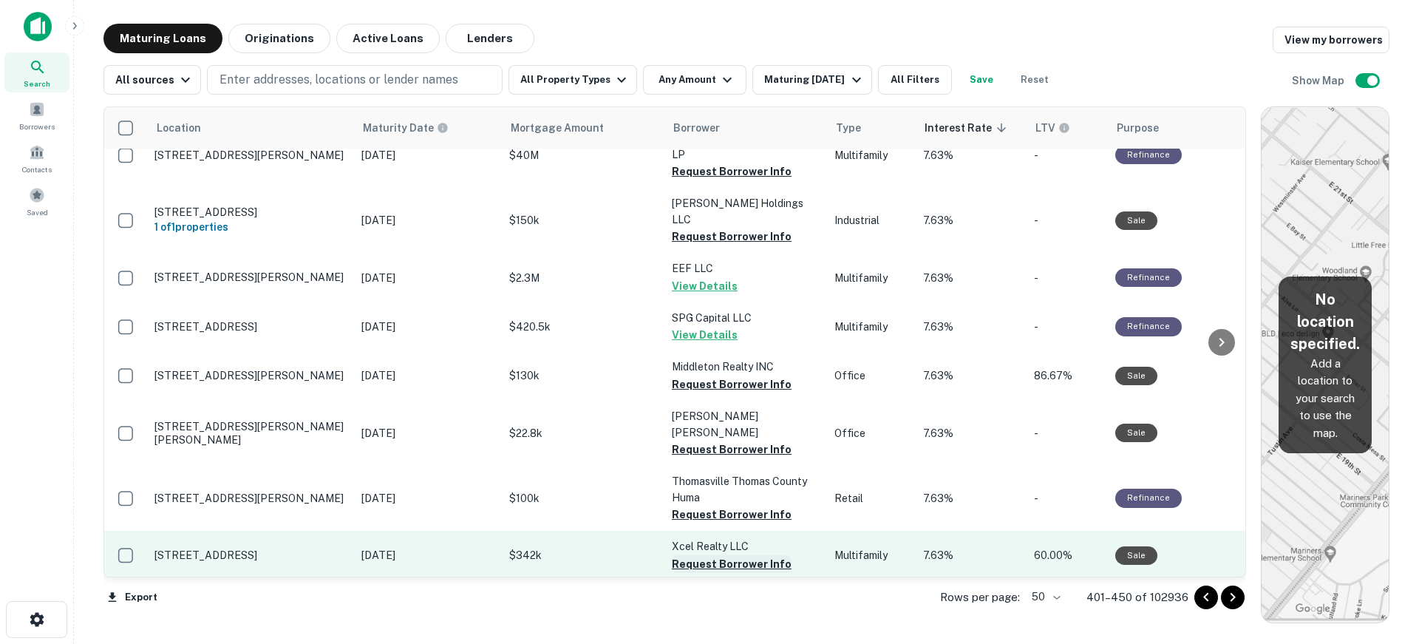
click at [711, 555] on button "Request Borrower Info" at bounding box center [732, 564] width 120 height 18
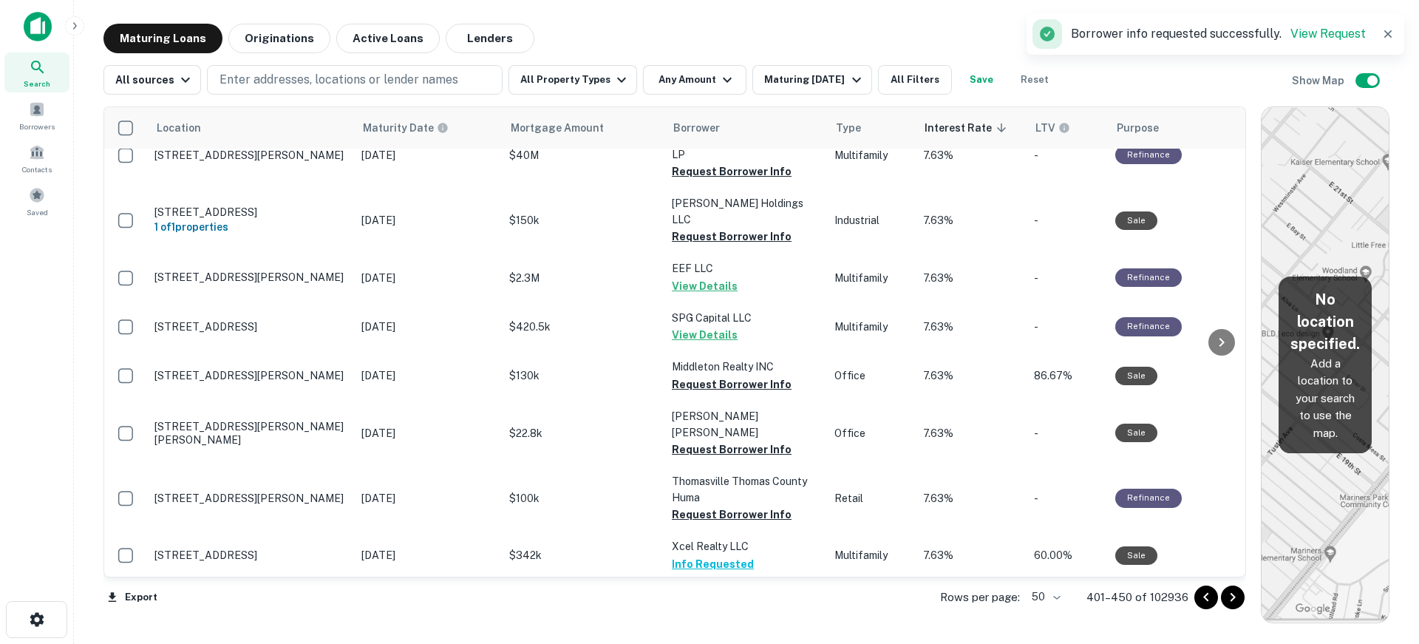
click at [1236, 596] on icon "Go to next page" at bounding box center [1233, 597] width 18 height 18
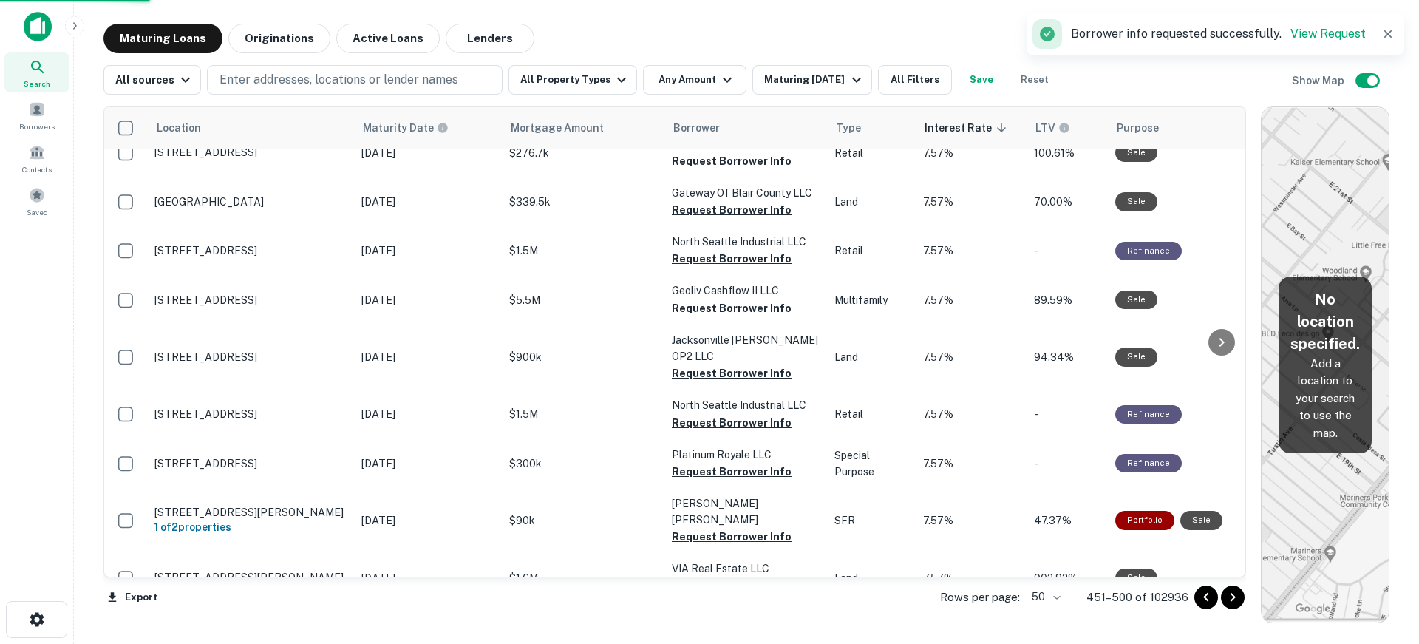
scroll to position [2184, 0]
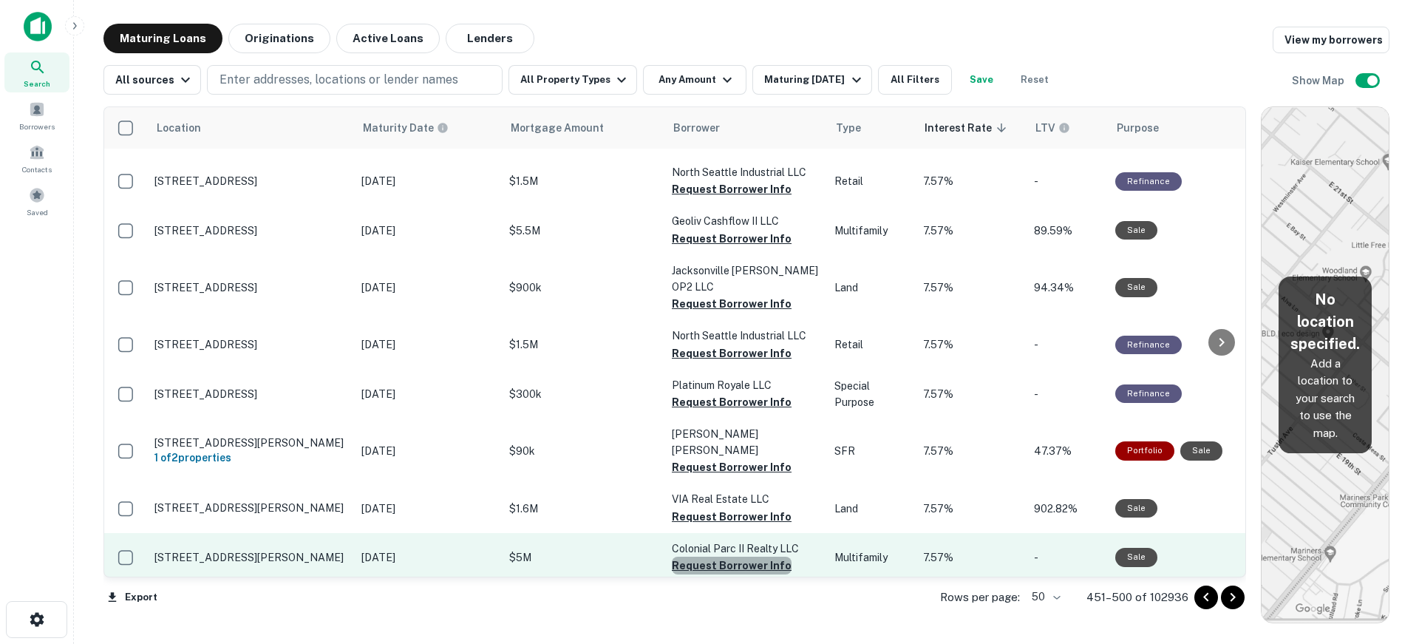
click at [736, 557] on button "Request Borrower Info" at bounding box center [732, 566] width 120 height 18
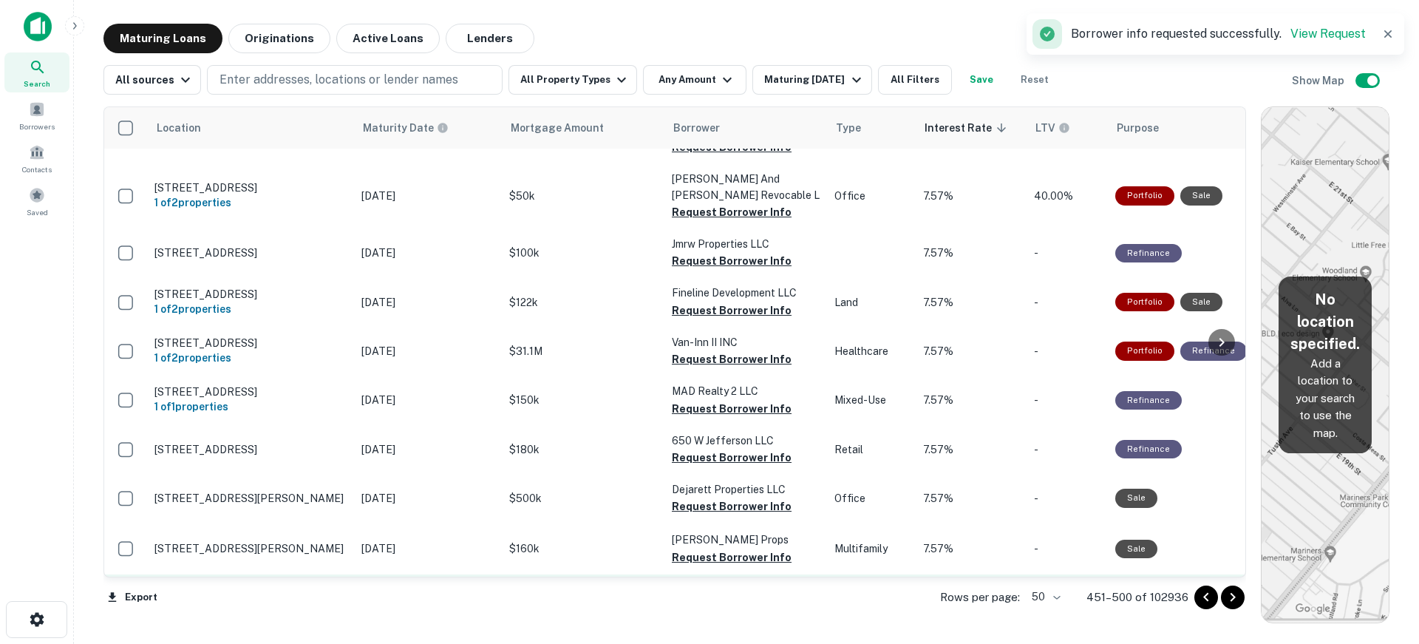
scroll to position [1667, 0]
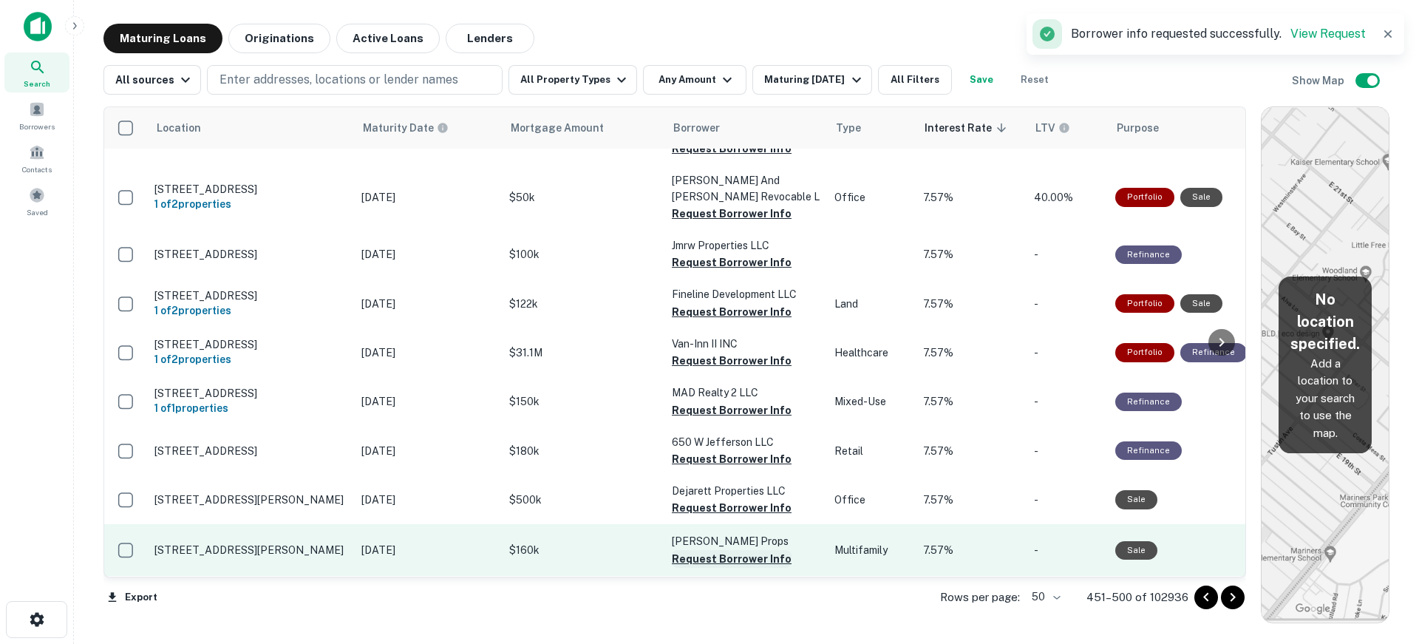
click at [751, 550] on button "Request Borrower Info" at bounding box center [732, 559] width 120 height 18
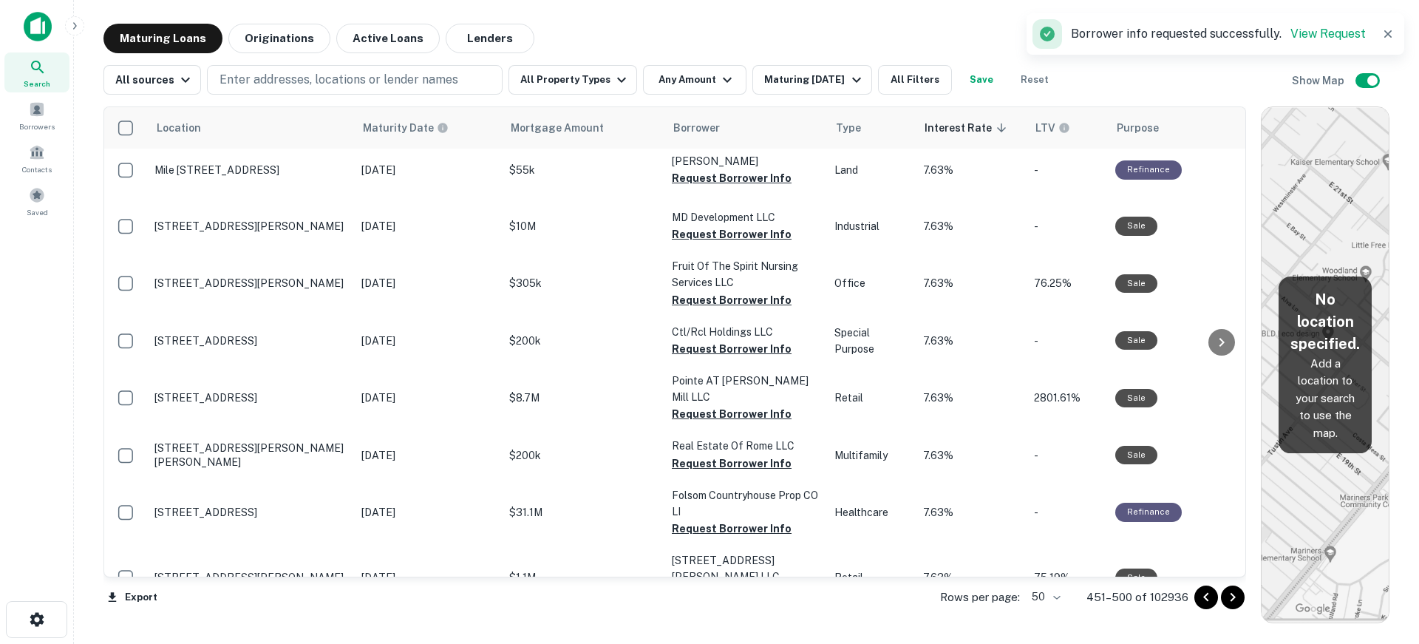
scroll to position [706, 0]
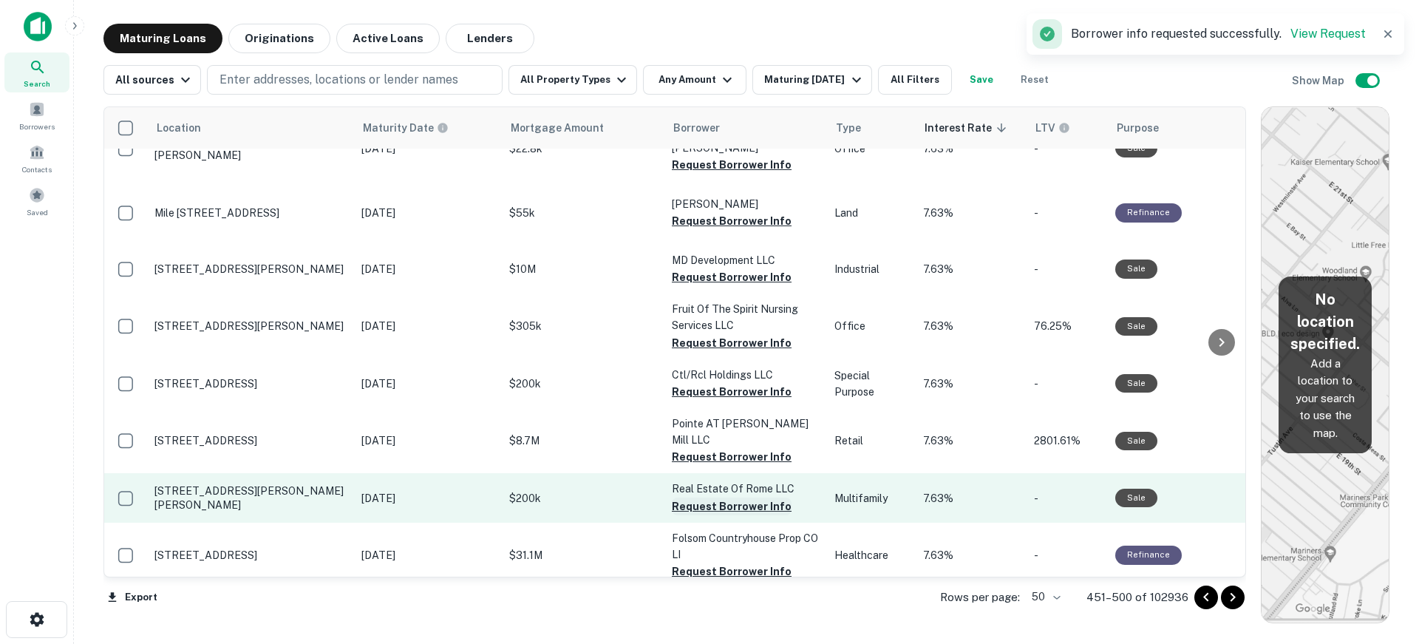
click at [727, 498] on button "Request Borrower Info" at bounding box center [732, 507] width 120 height 18
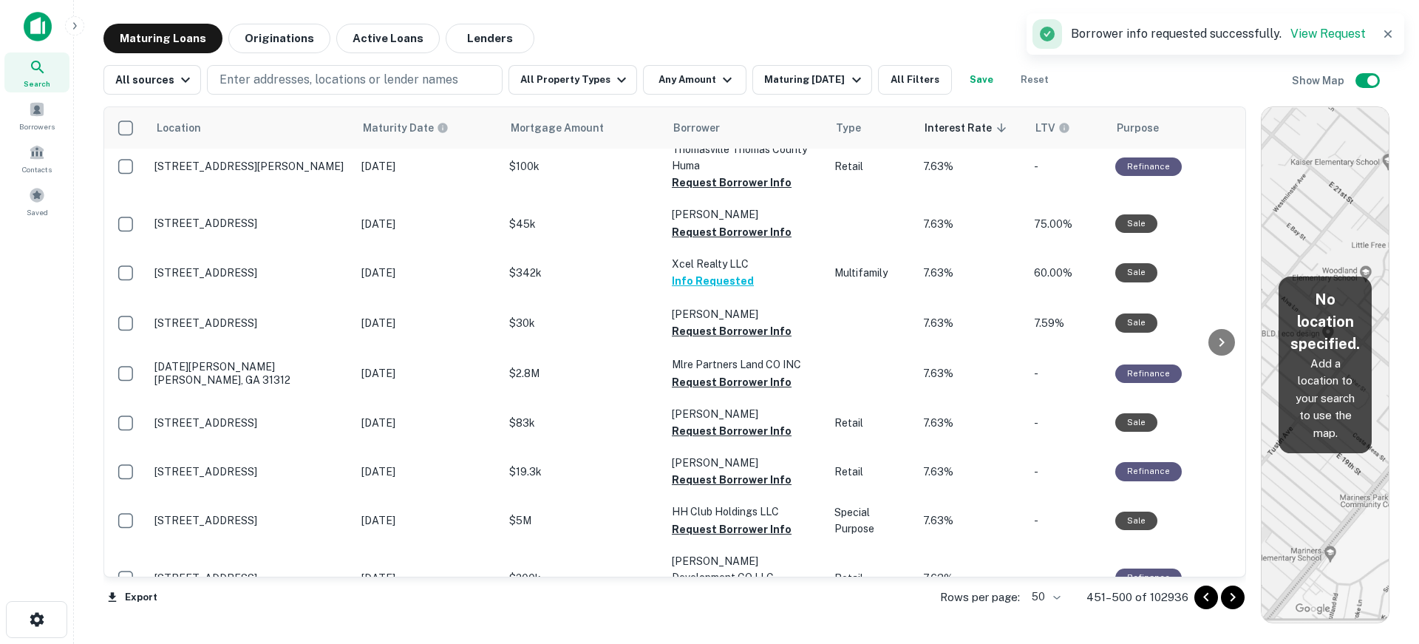
scroll to position [0, 0]
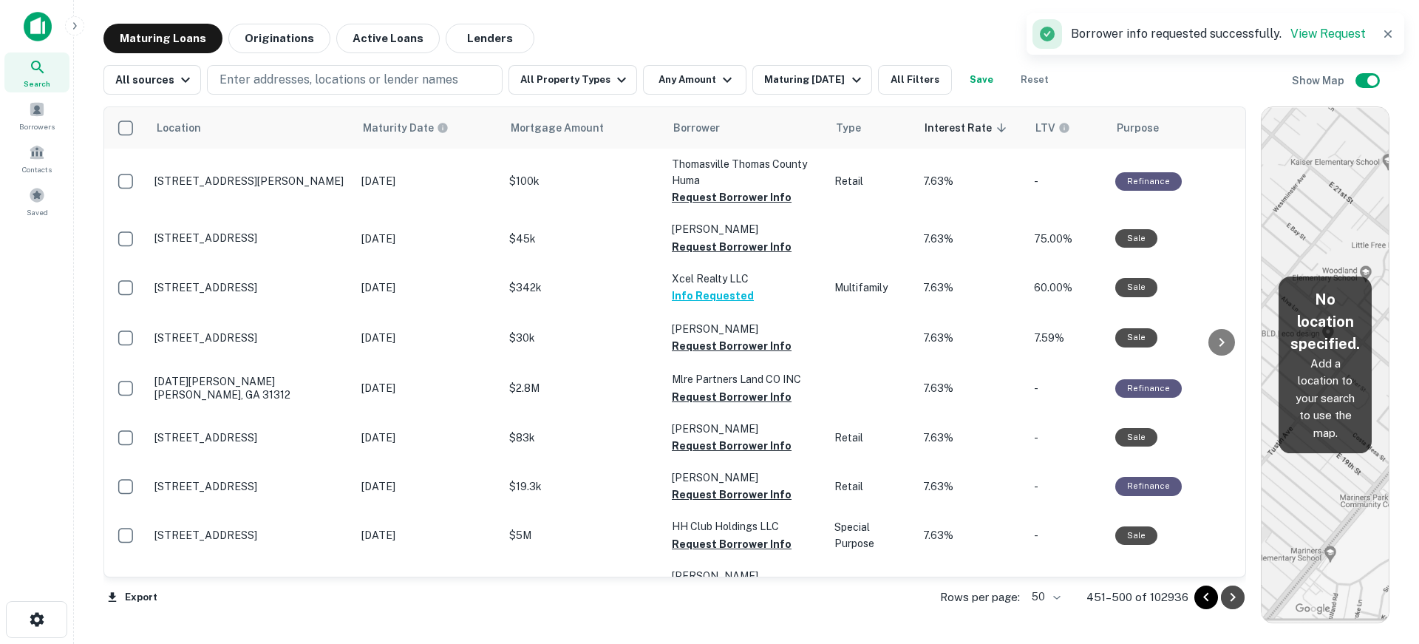
click at [1237, 589] on icon "Go to next page" at bounding box center [1233, 597] width 18 height 18
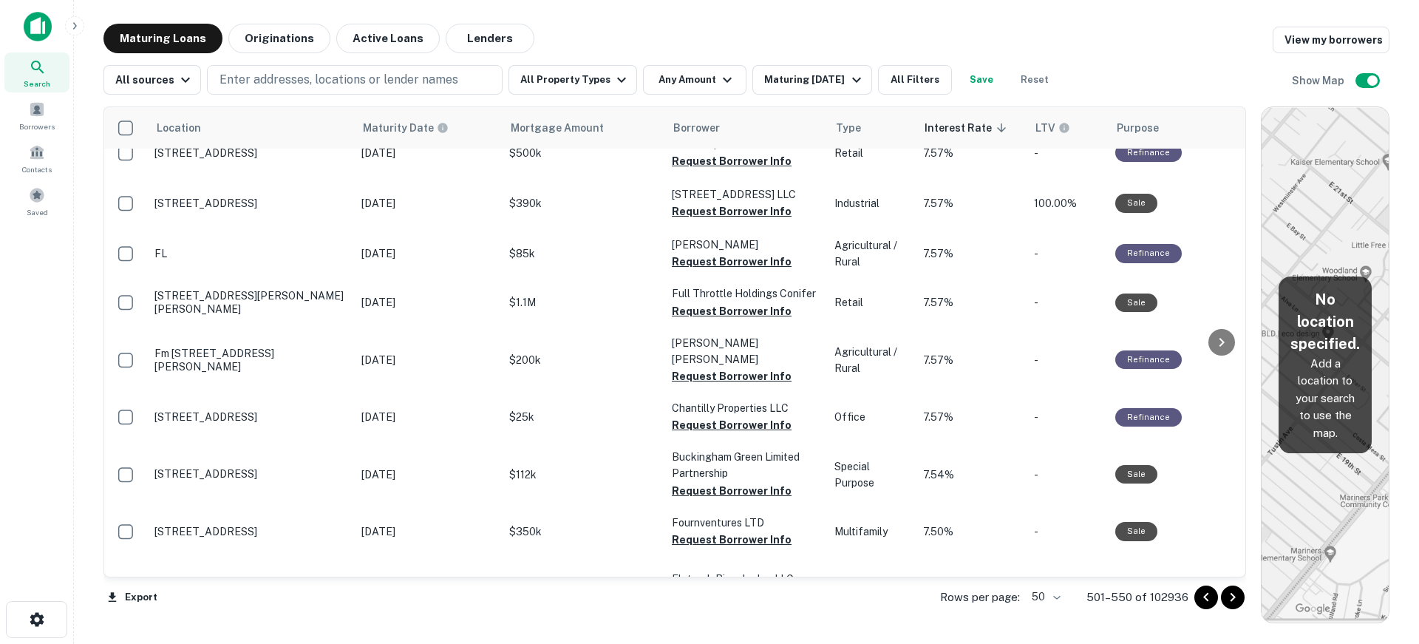
scroll to position [1478, 0]
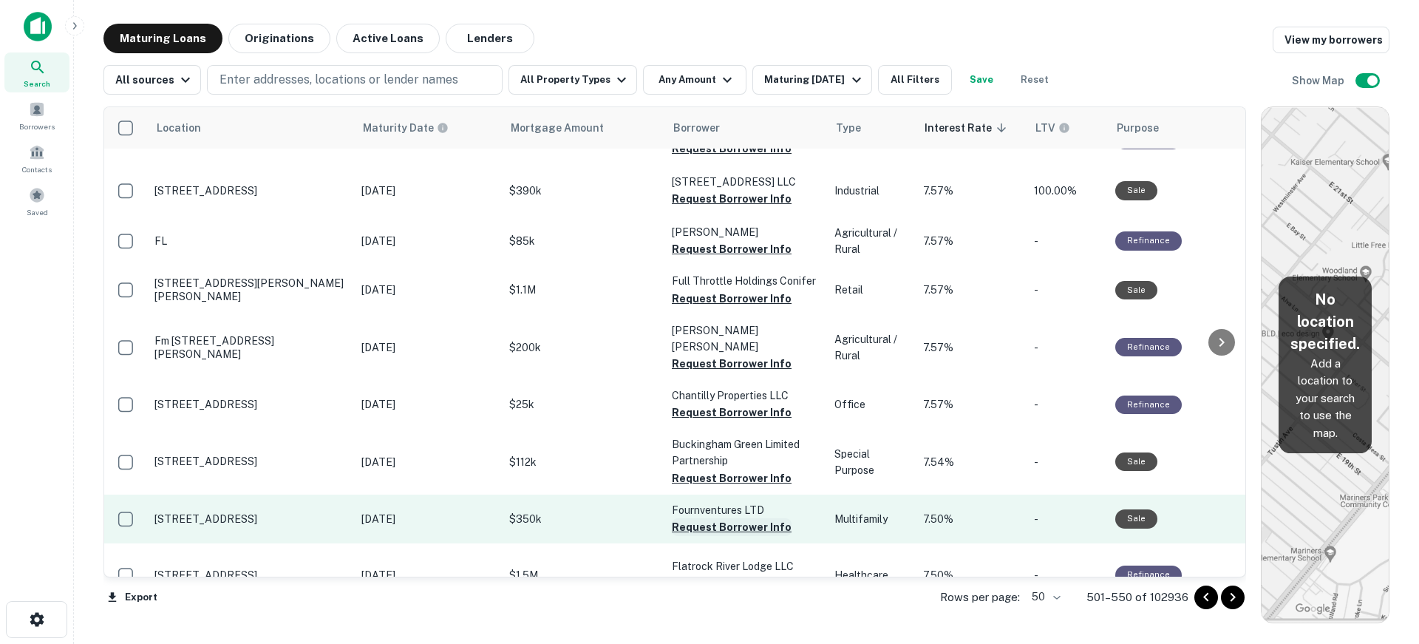
click at [723, 518] on button "Request Borrower Info" at bounding box center [732, 527] width 120 height 18
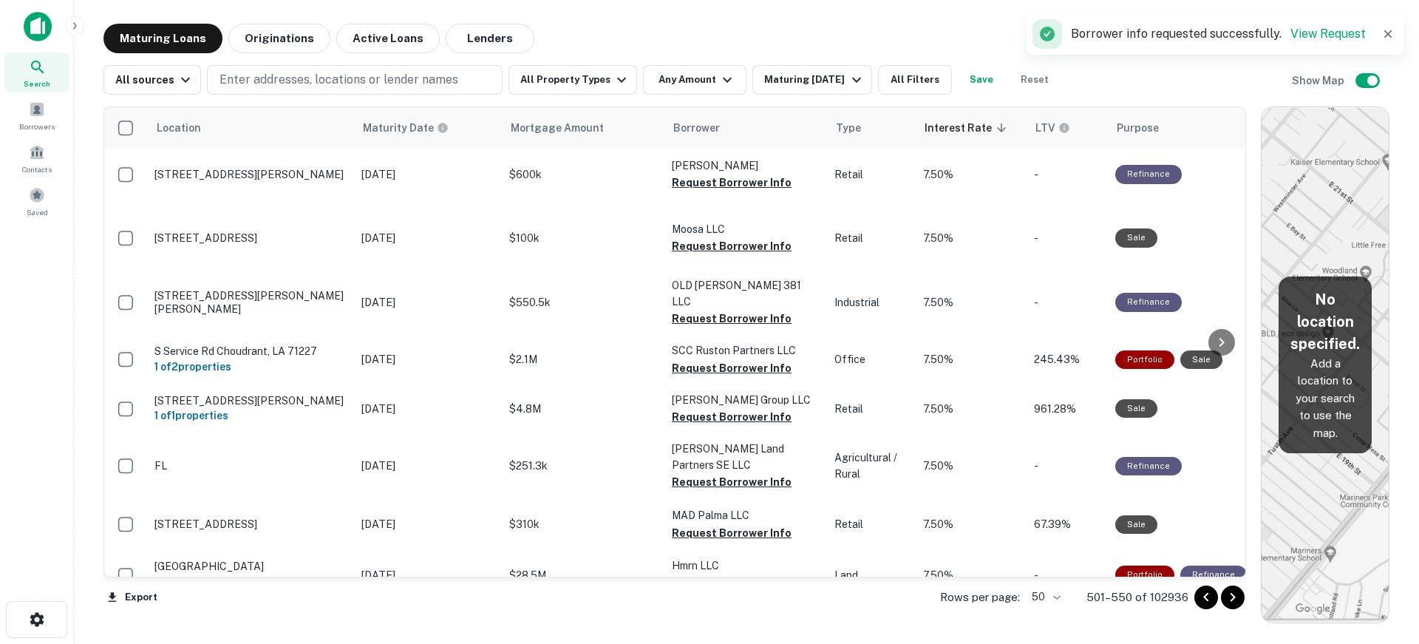
scroll to position [2275, 0]
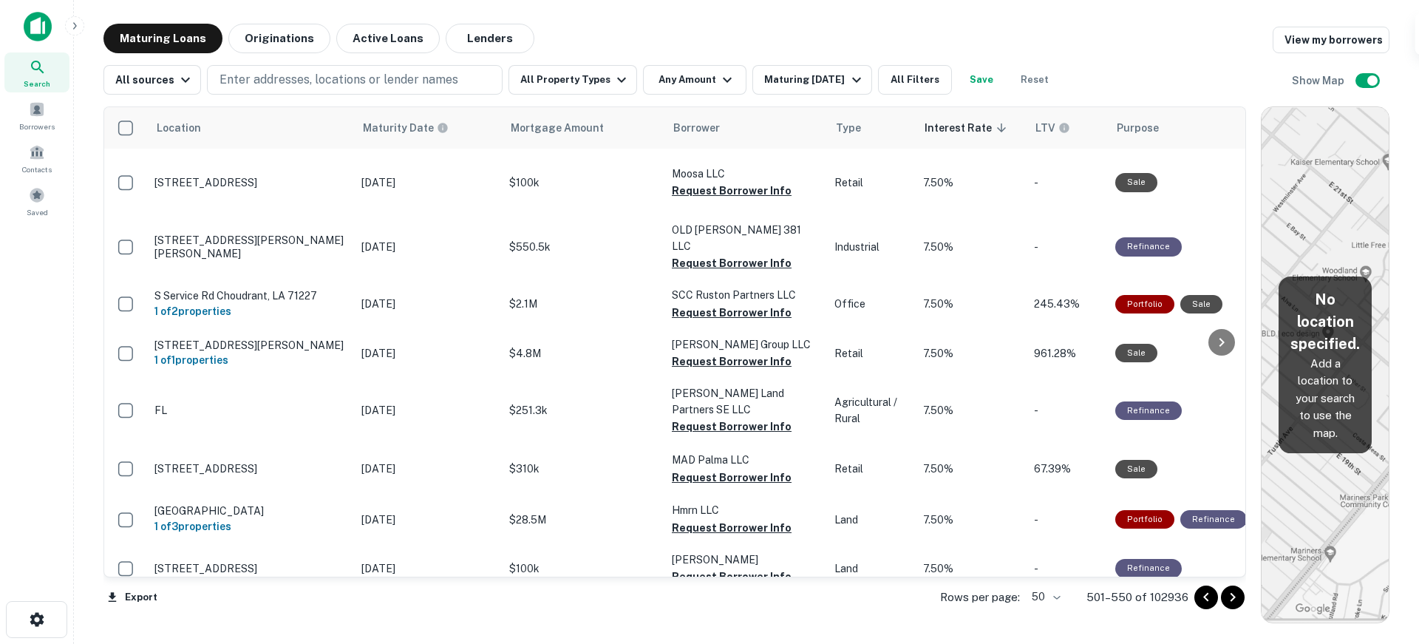
click at [1230, 597] on icon "Go to next page" at bounding box center [1233, 597] width 18 height 18
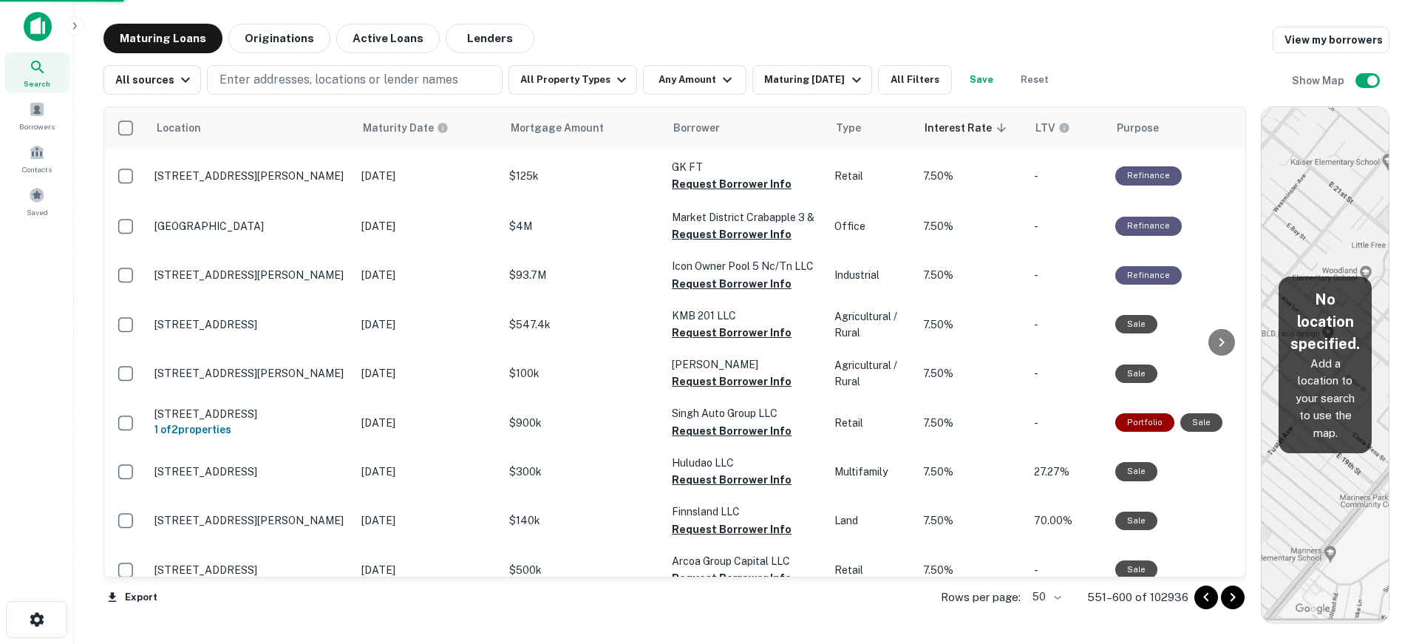
scroll to position [2171, 0]
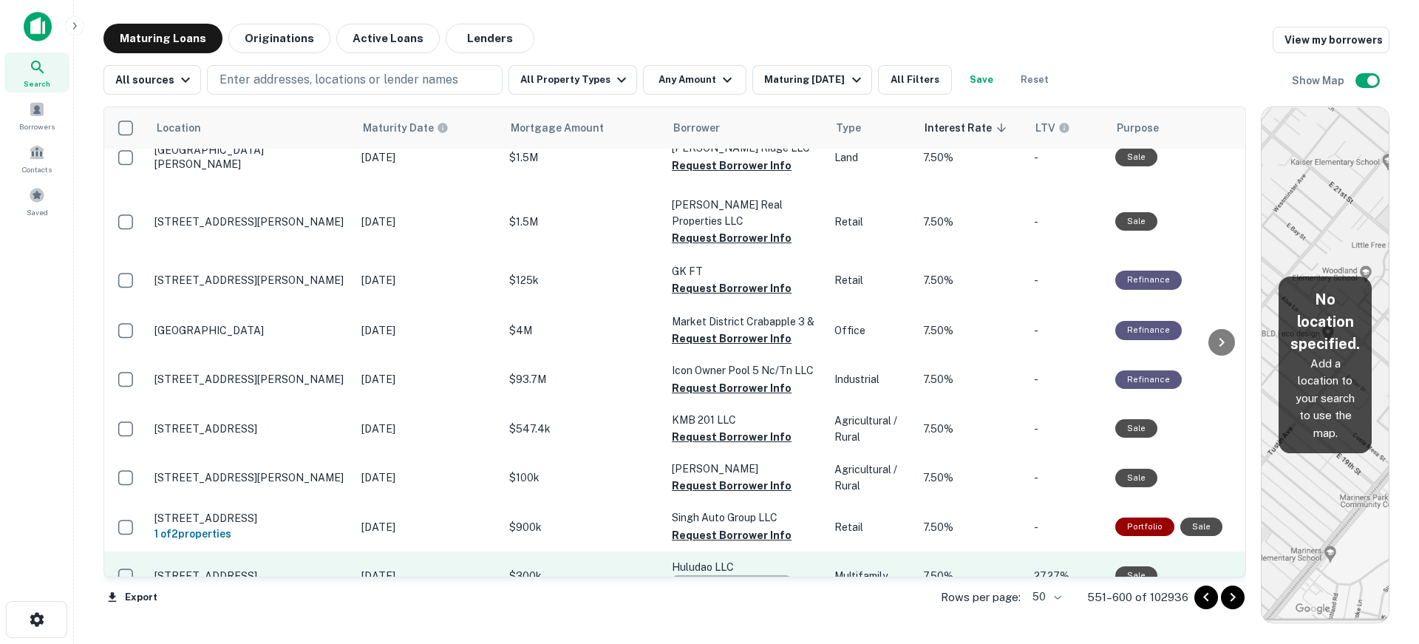
click at [744, 575] on button "Request Borrower Info" at bounding box center [732, 584] width 120 height 18
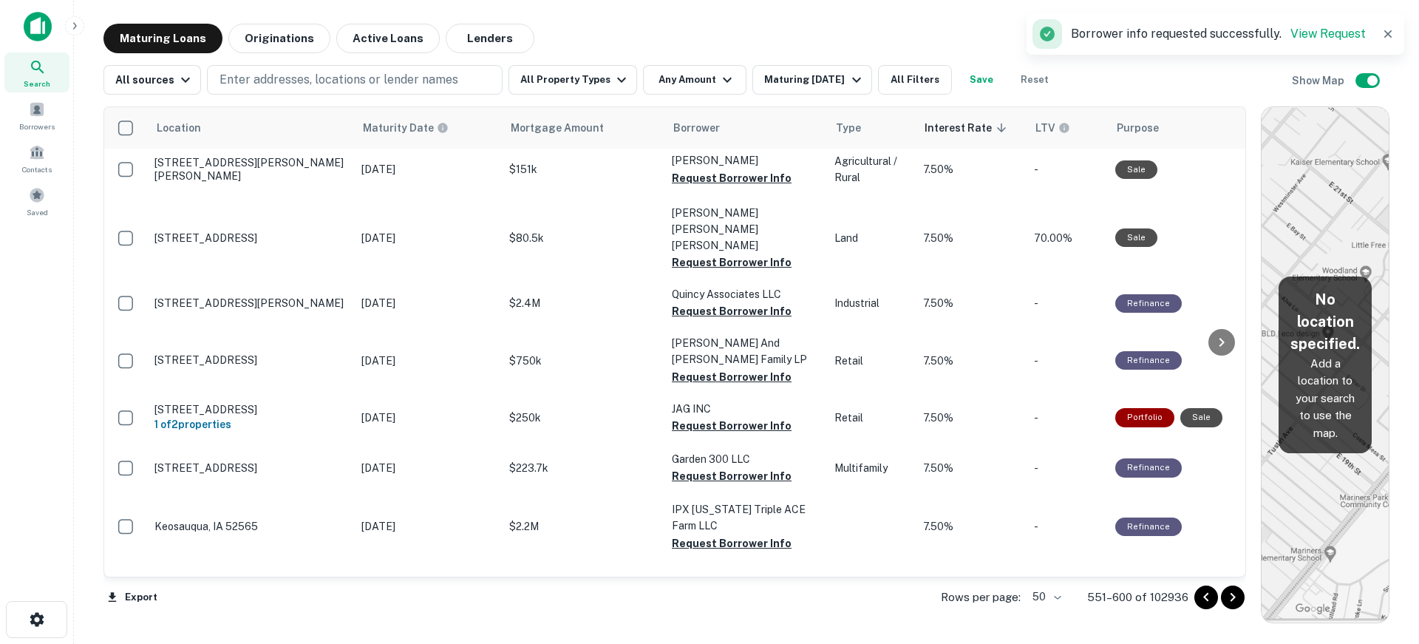
scroll to position [1728, 0]
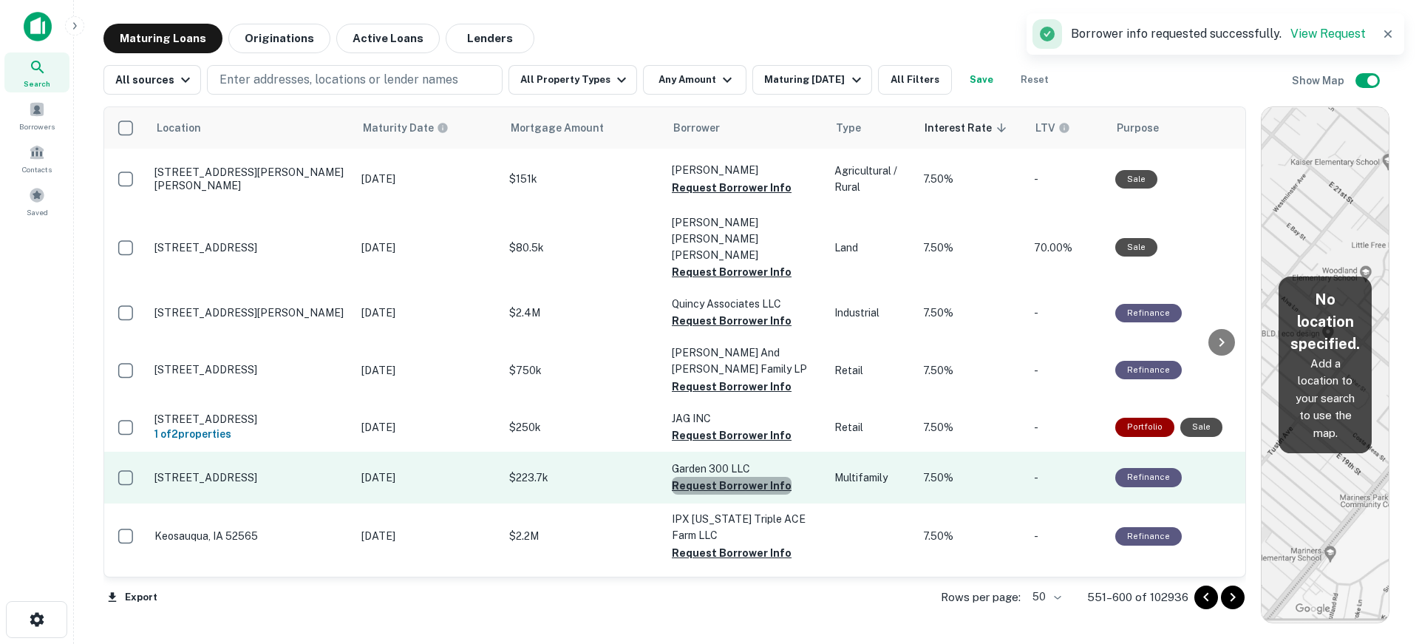
click at [741, 477] on button "Request Borrower Info" at bounding box center [732, 486] width 120 height 18
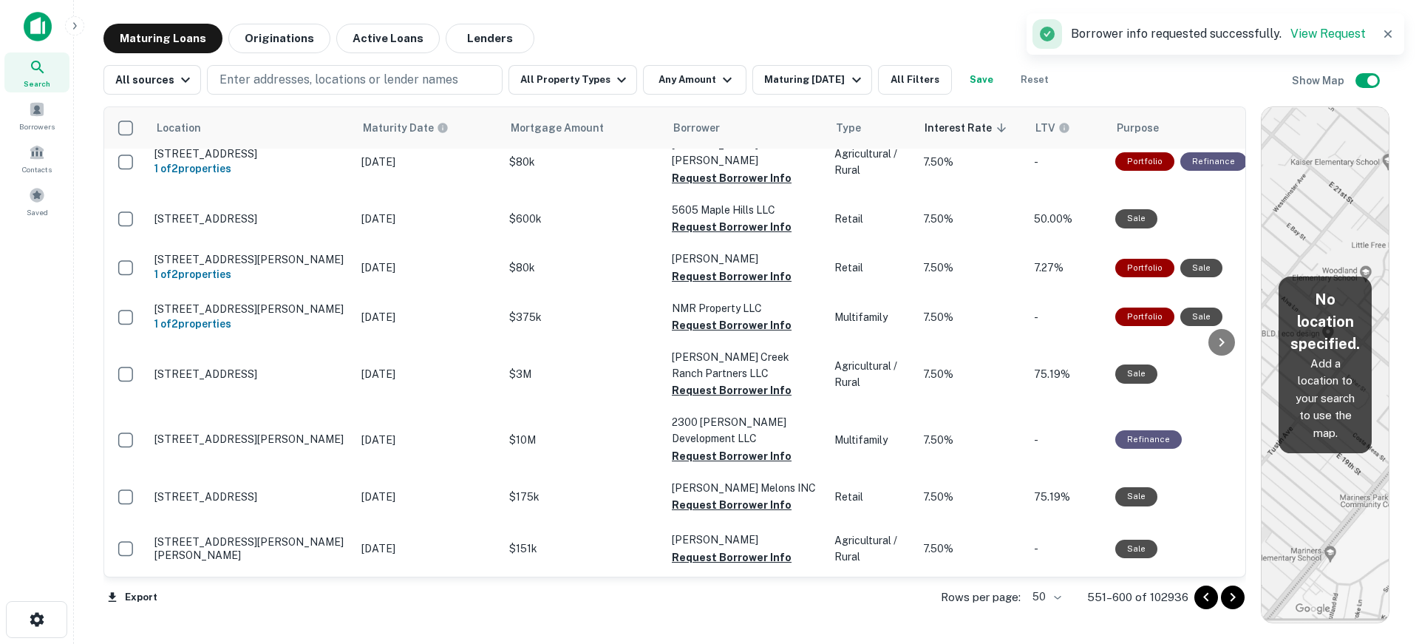
scroll to position [1284, 0]
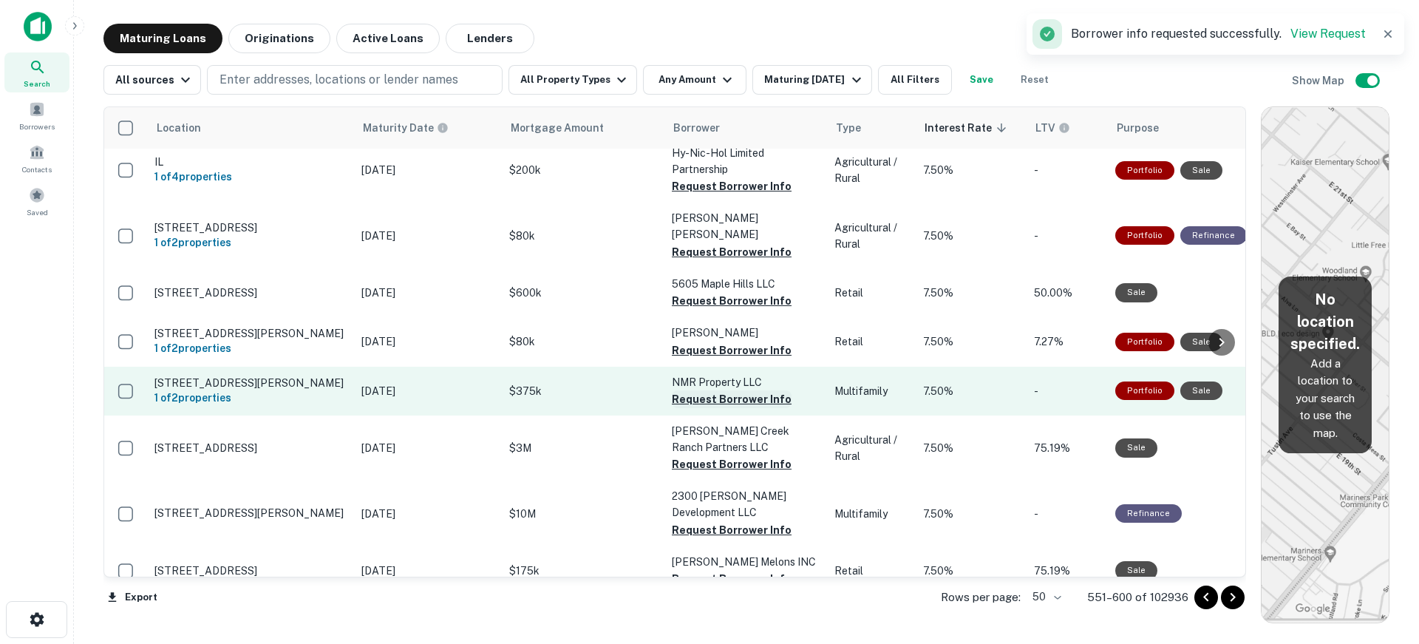
click at [742, 390] on button "Request Borrower Info" at bounding box center [732, 399] width 120 height 18
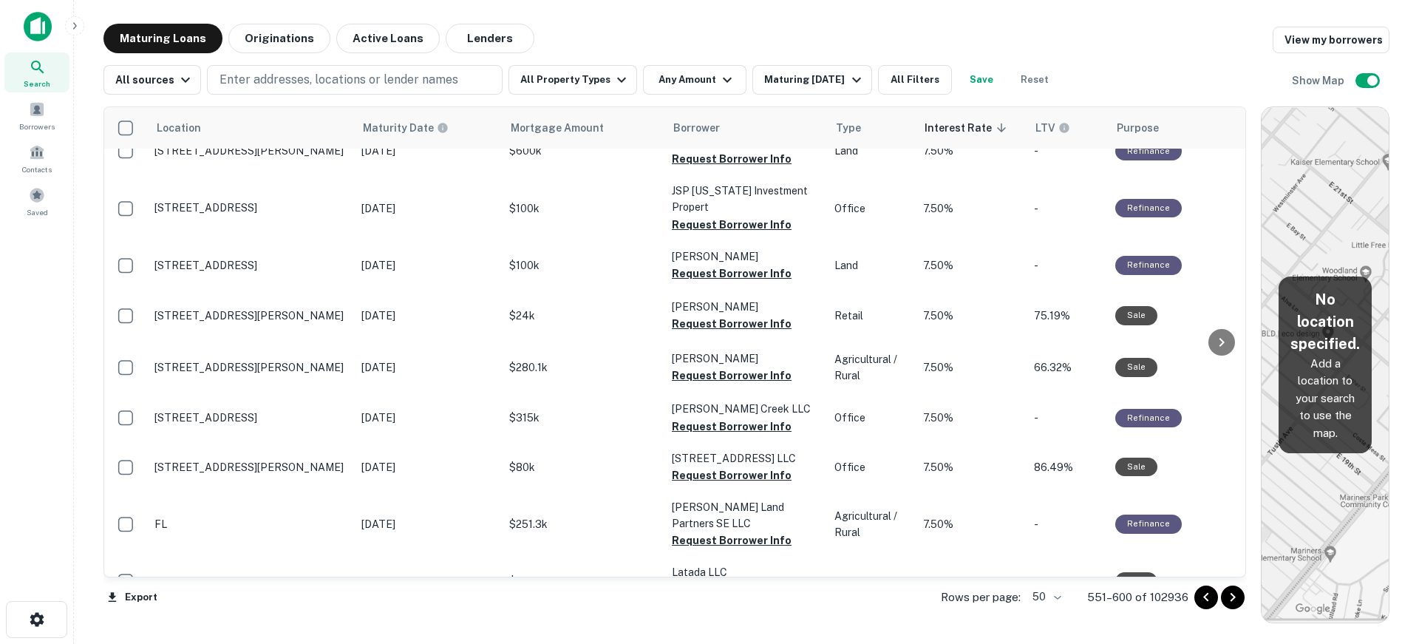
scroll to position [0, 0]
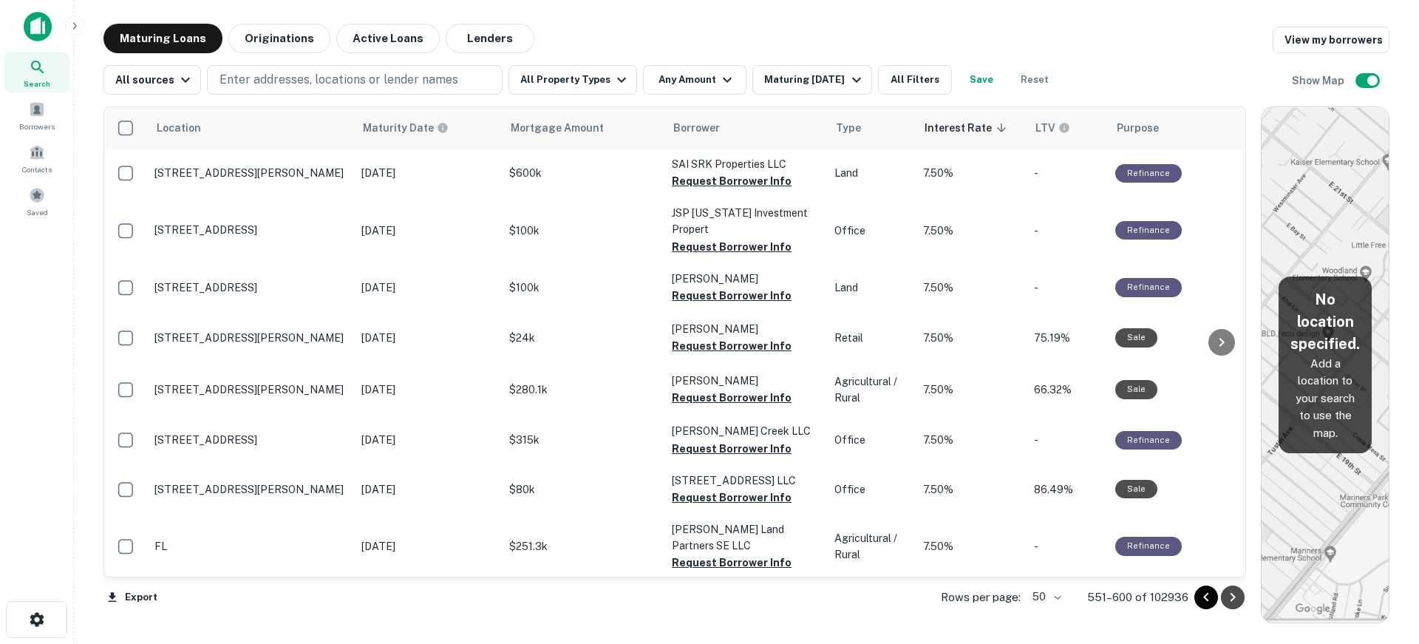
click at [1243, 604] on button "Go to next page" at bounding box center [1233, 597] width 24 height 24
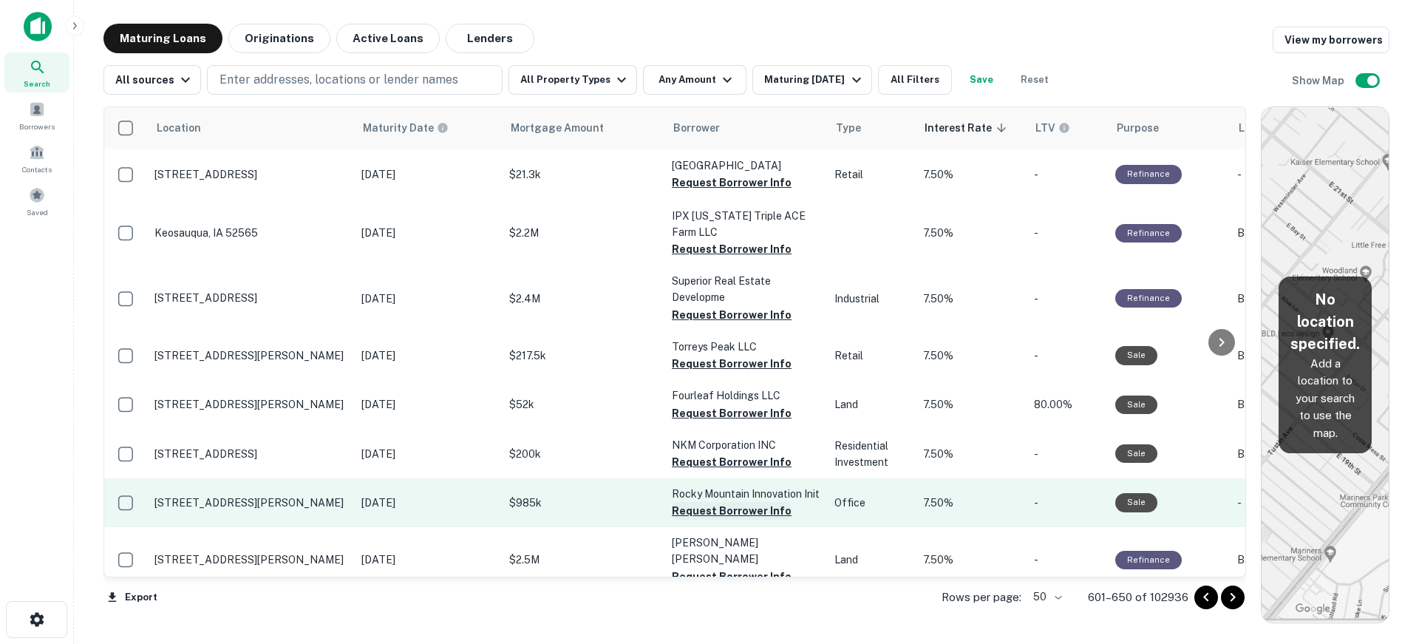
scroll to position [74, 0]
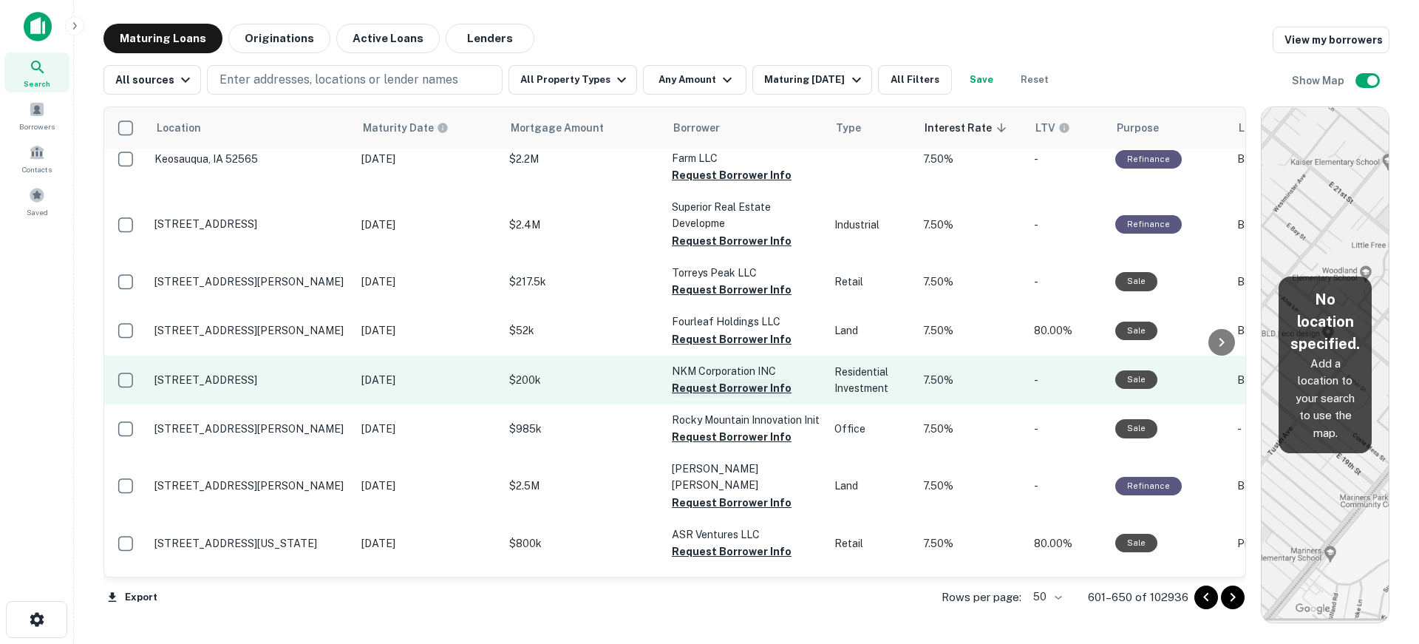
click at [727, 387] on button "Request Borrower Info" at bounding box center [732, 388] width 120 height 18
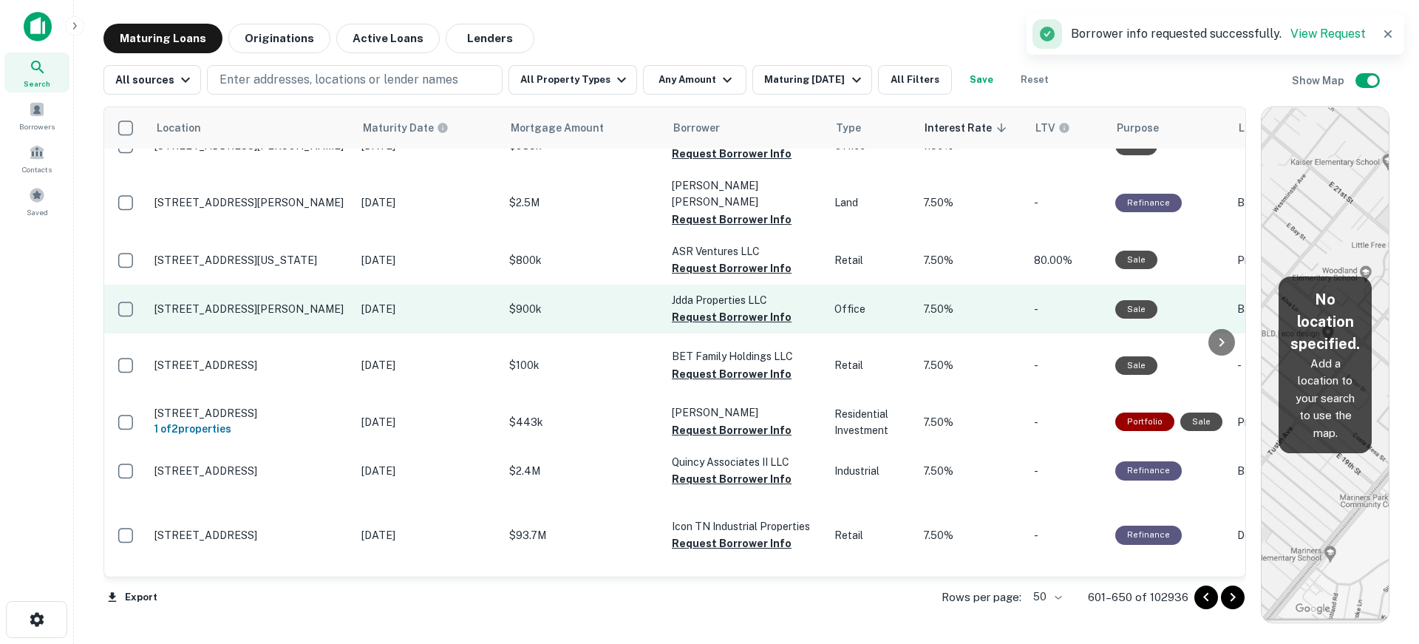
scroll to position [370, 0]
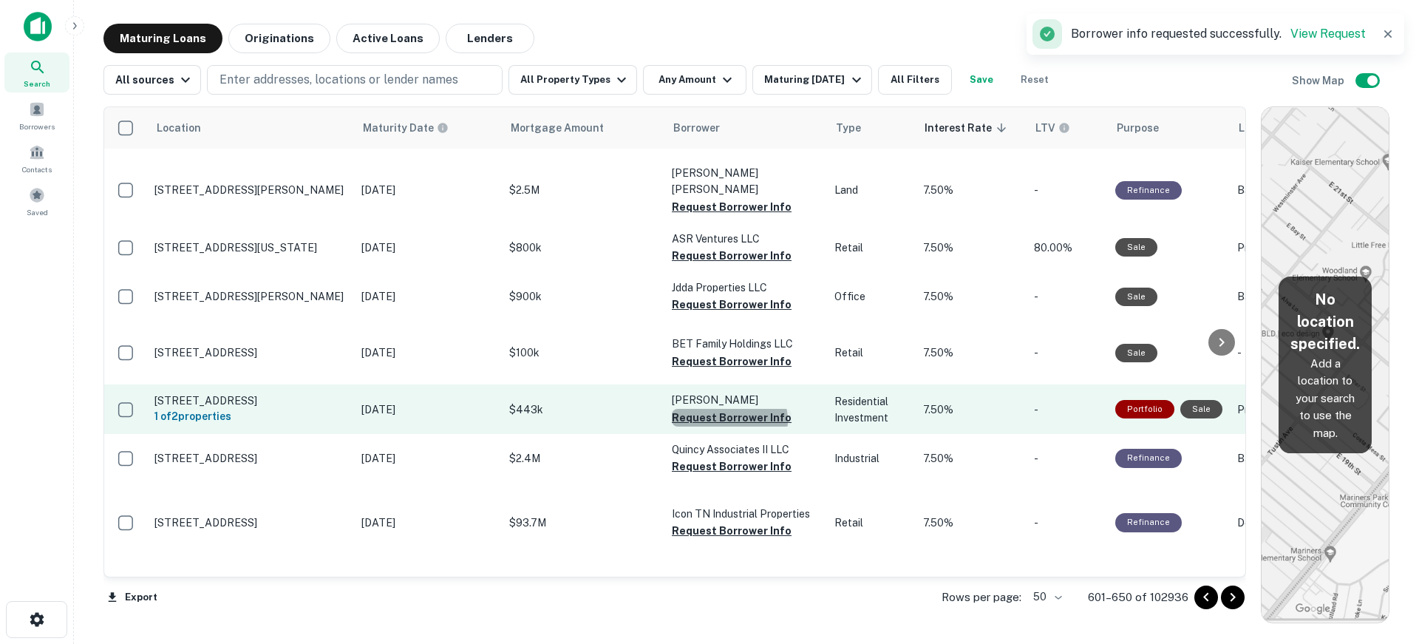
click at [729, 427] on button "Request Borrower Info" at bounding box center [732, 418] width 120 height 18
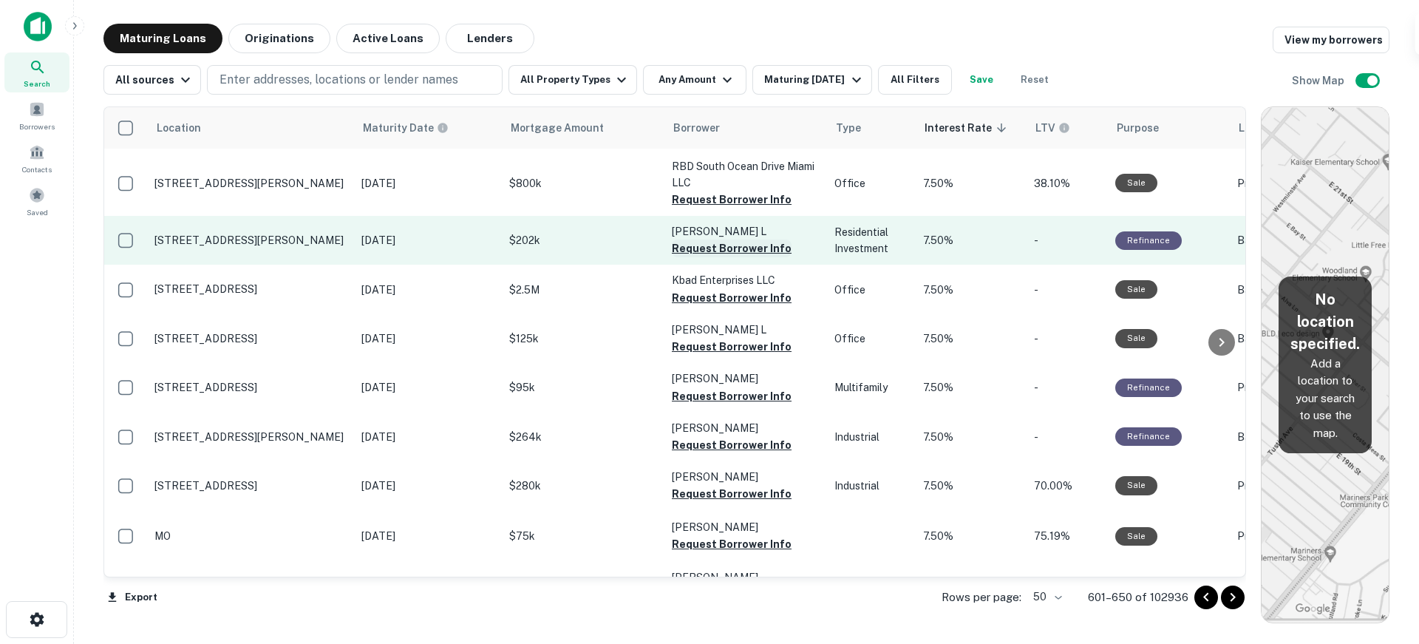
scroll to position [1922, 0]
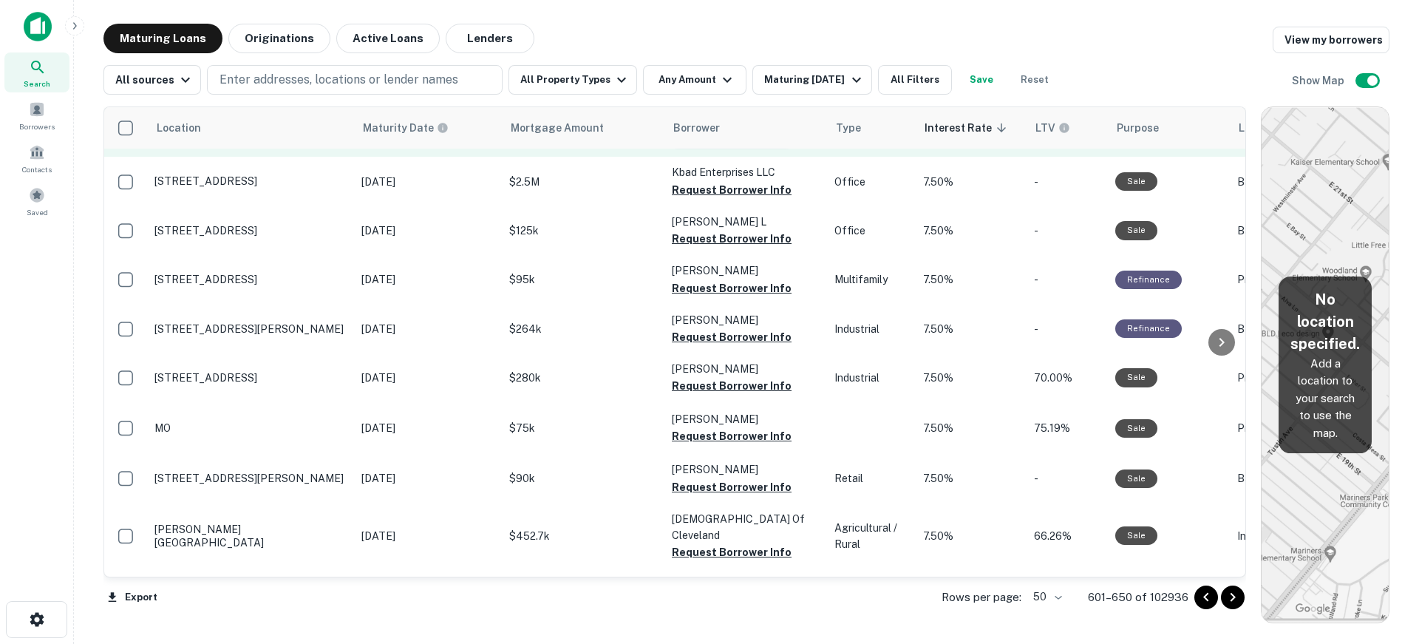
click at [726, 149] on button "Request Borrower Info" at bounding box center [732, 141] width 120 height 18
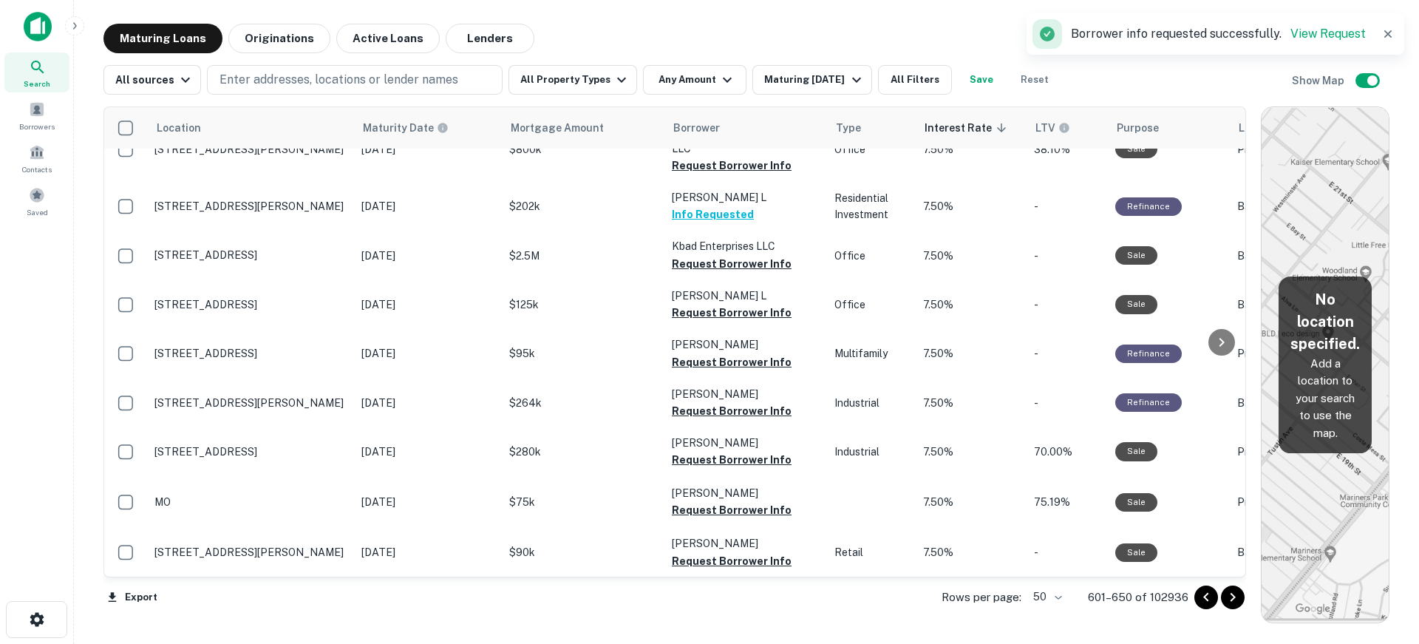
click at [729, 108] on button "Request Borrower Info" at bounding box center [732, 99] width 120 height 18
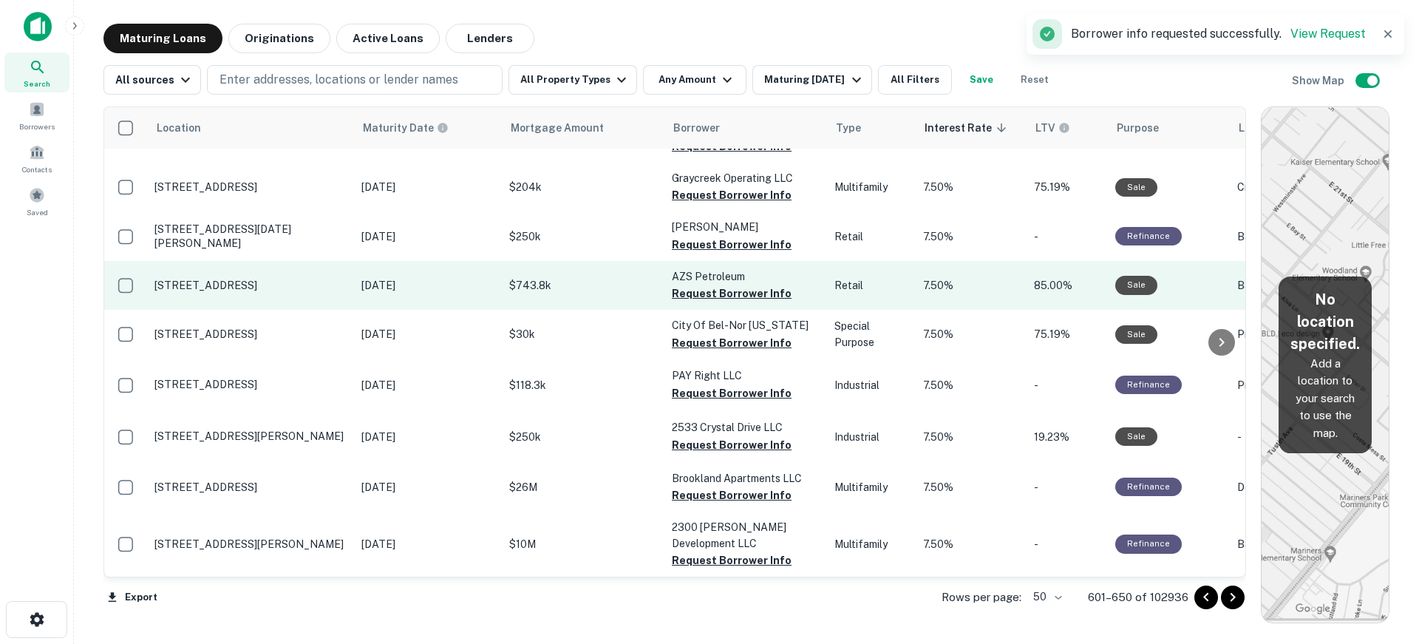
scroll to position [2439, 0]
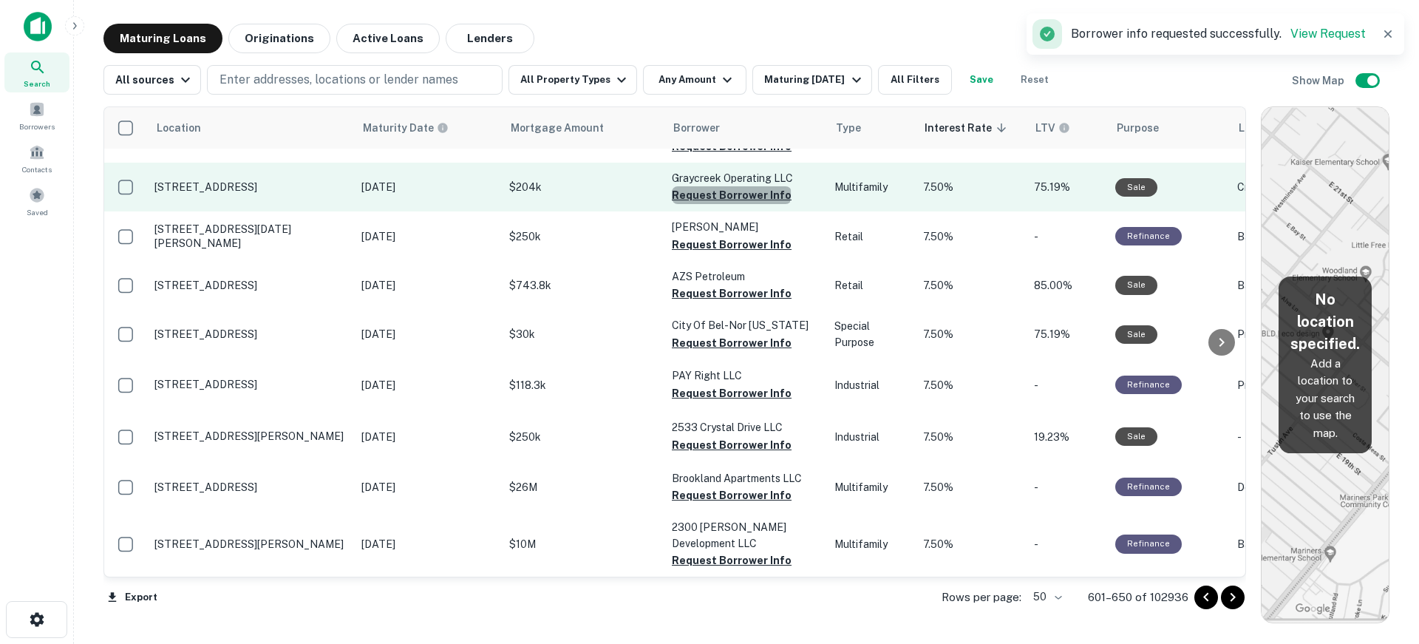
click at [730, 204] on button "Request Borrower Info" at bounding box center [732, 195] width 120 height 18
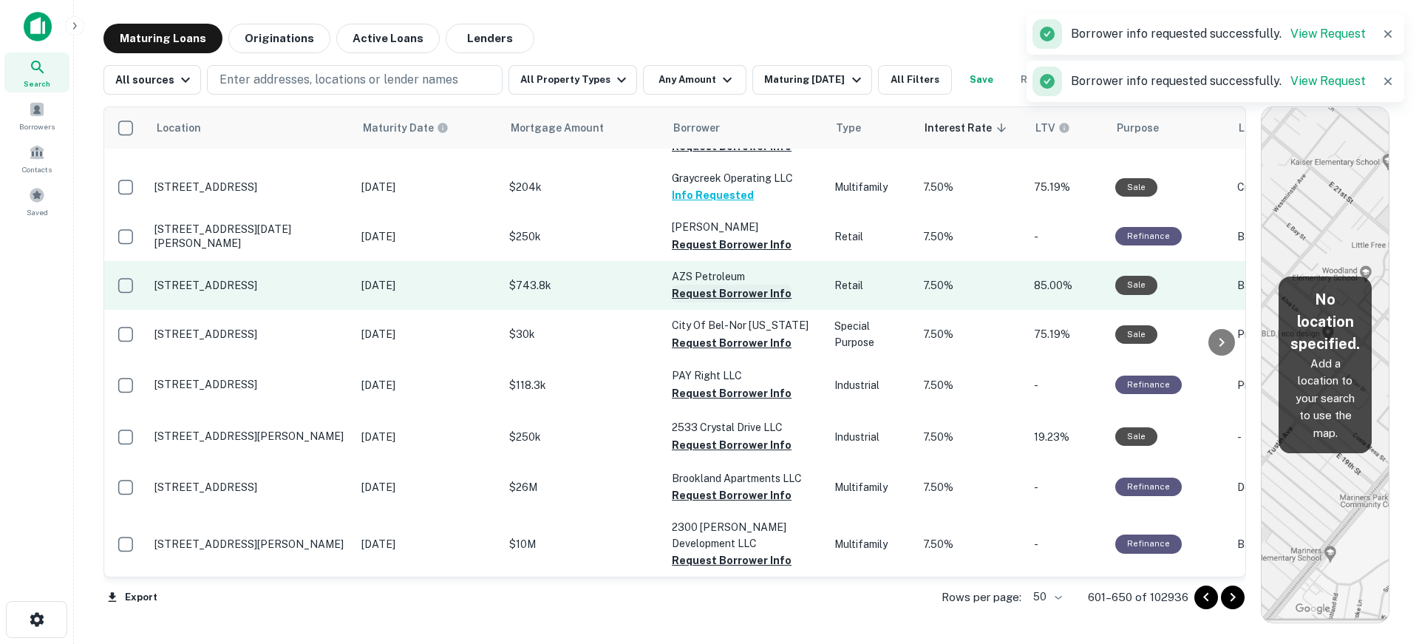
scroll to position [2468, 0]
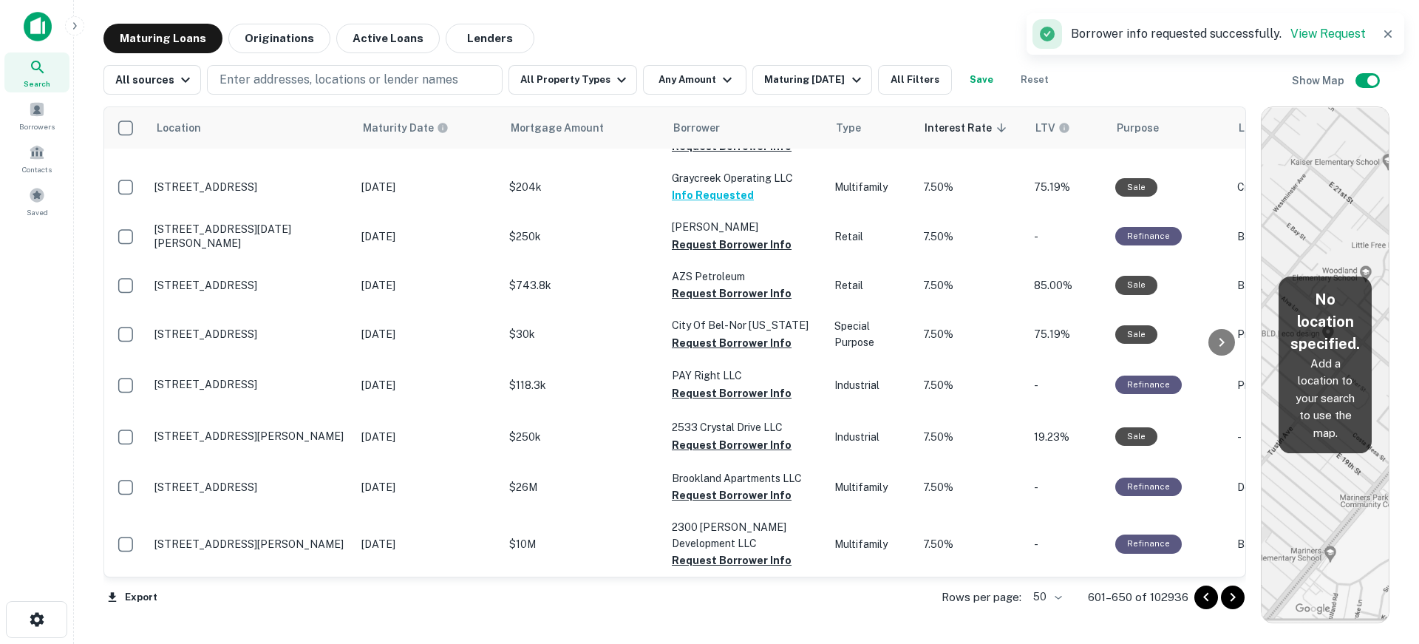
click at [1237, 602] on icon "Go to next page" at bounding box center [1233, 597] width 18 height 18
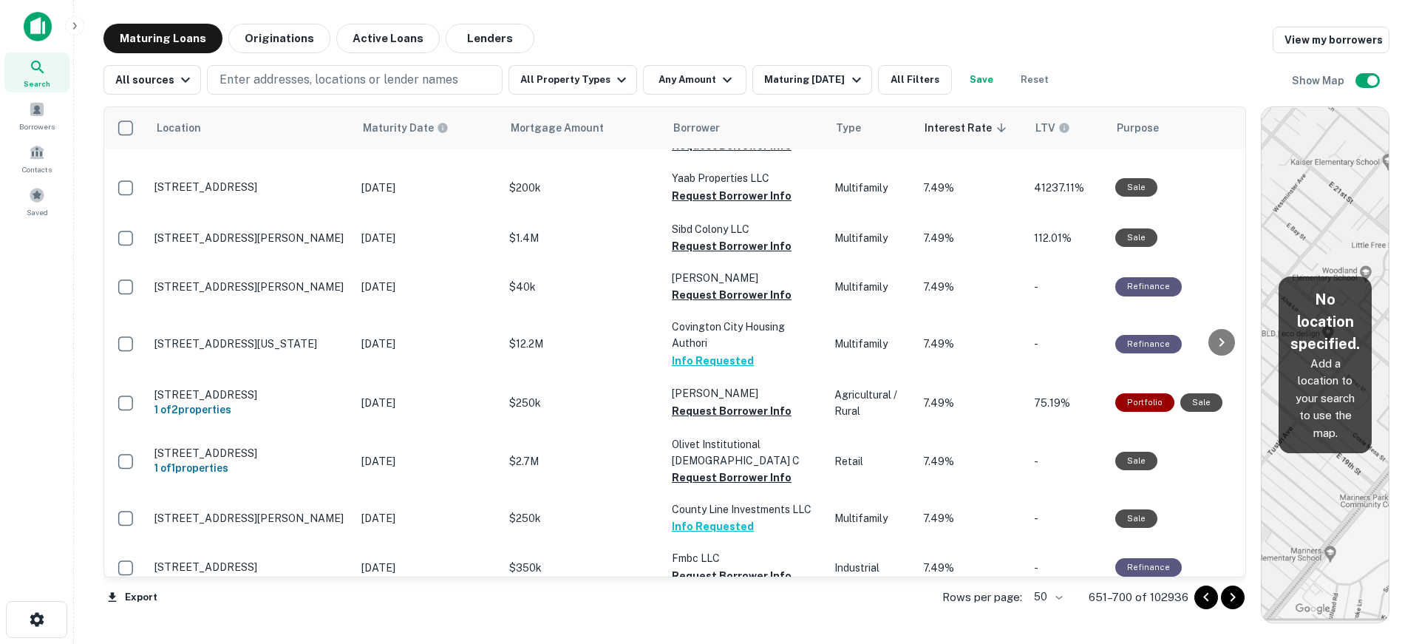
scroll to position [1955, 0]
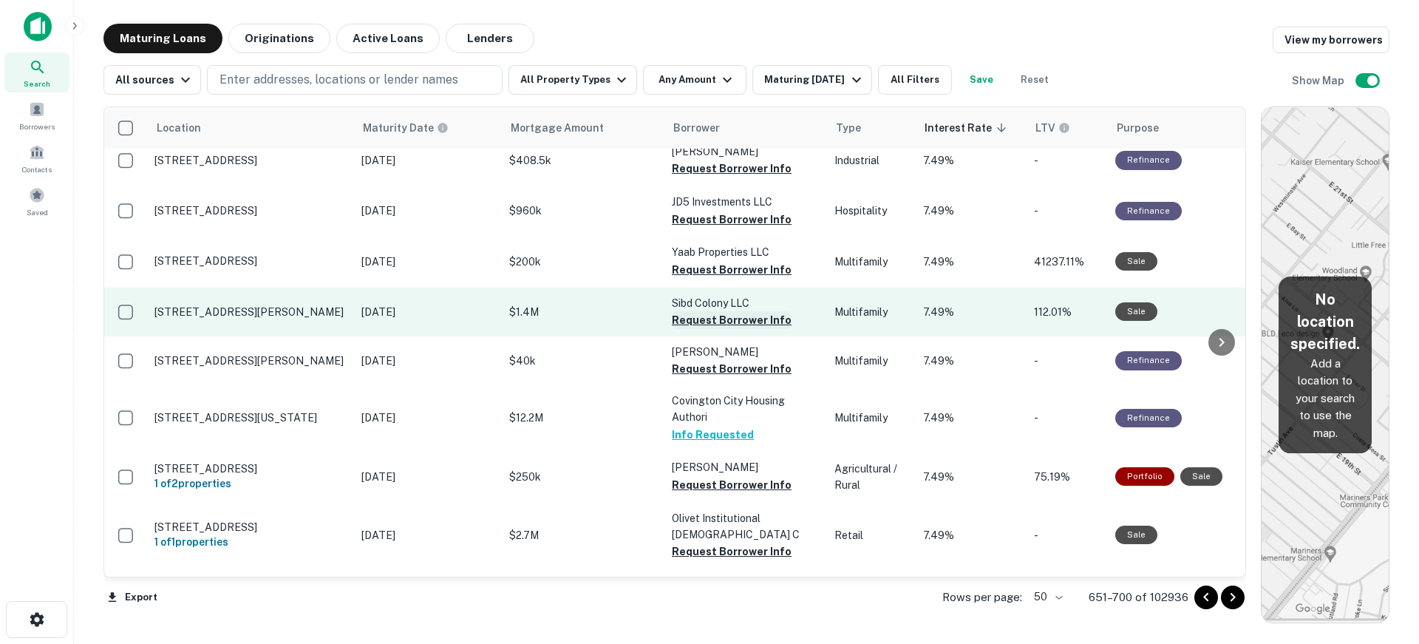
click at [747, 311] on button "Request Borrower Info" at bounding box center [732, 320] width 120 height 18
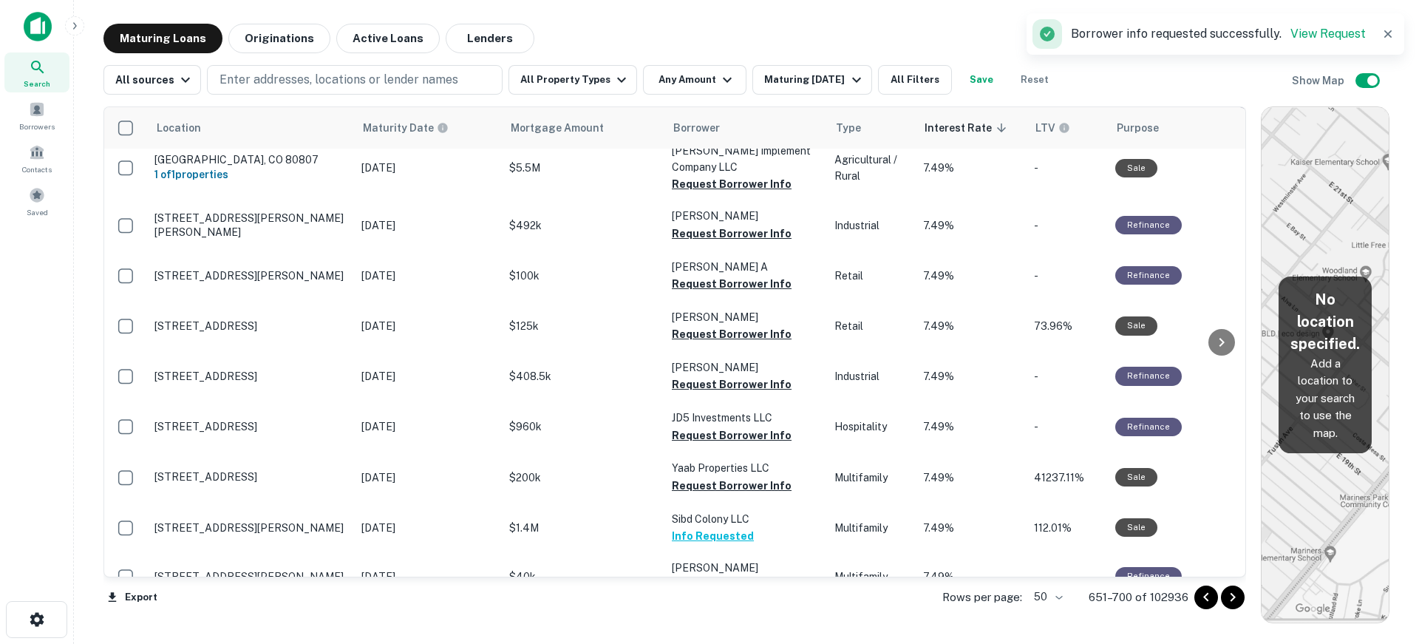
scroll to position [1733, 0]
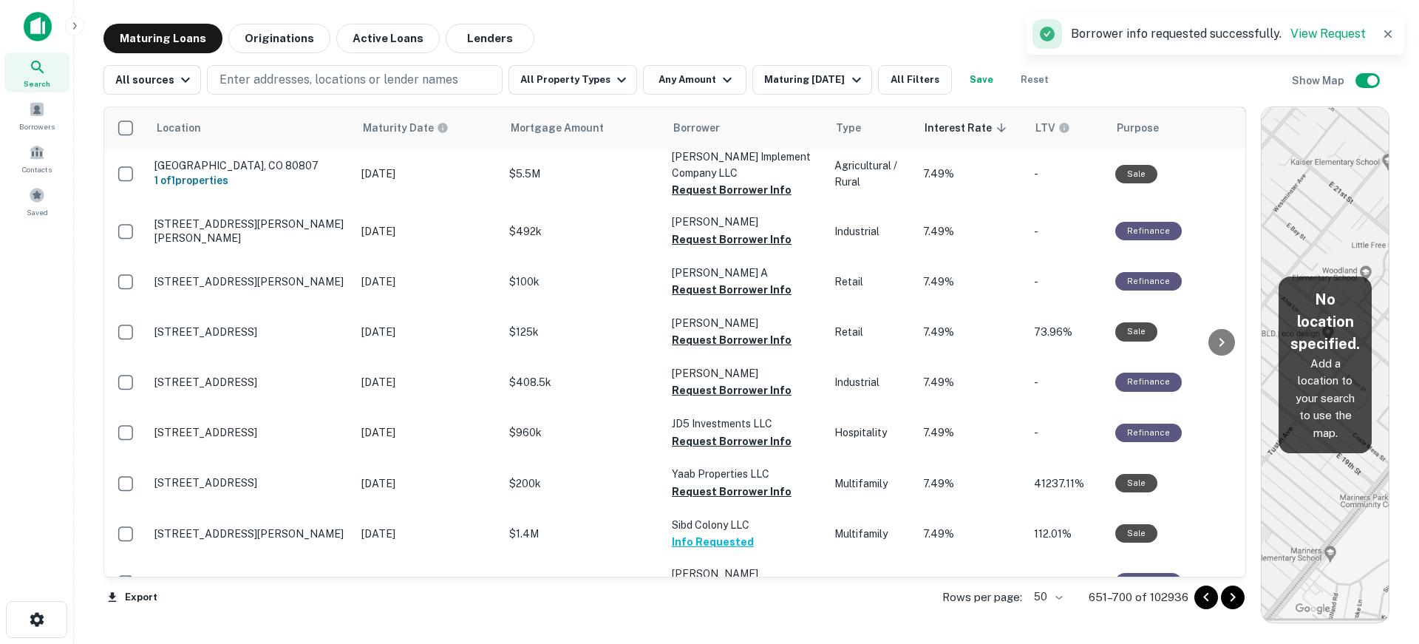
click at [711, 483] on button "Request Borrower Info" at bounding box center [732, 492] width 120 height 18
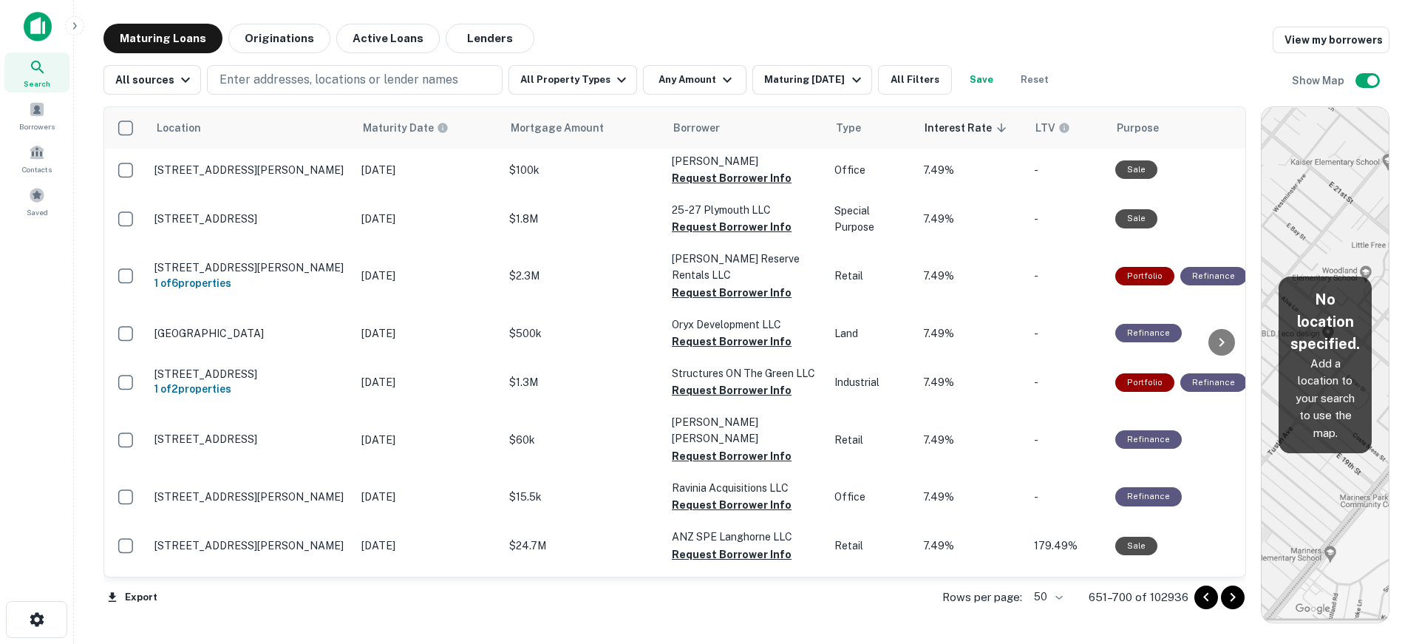
scroll to position [624, 0]
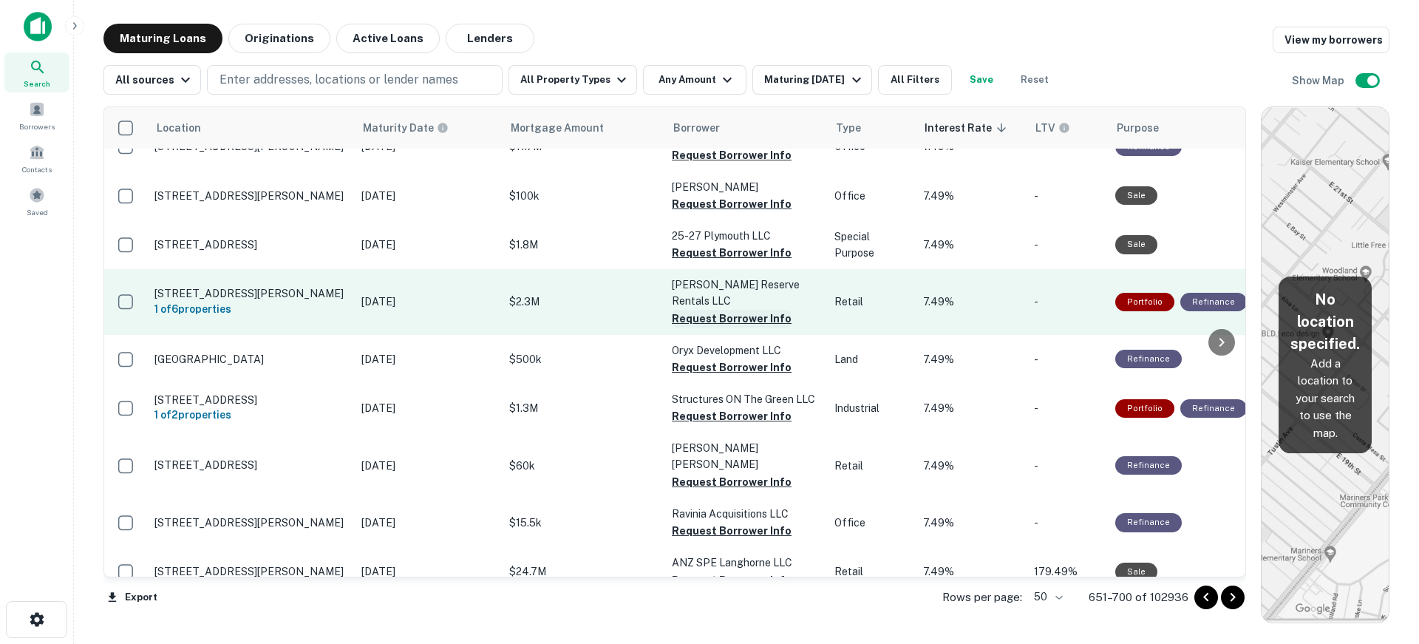
click at [742, 310] on button "Request Borrower Info" at bounding box center [732, 319] width 120 height 18
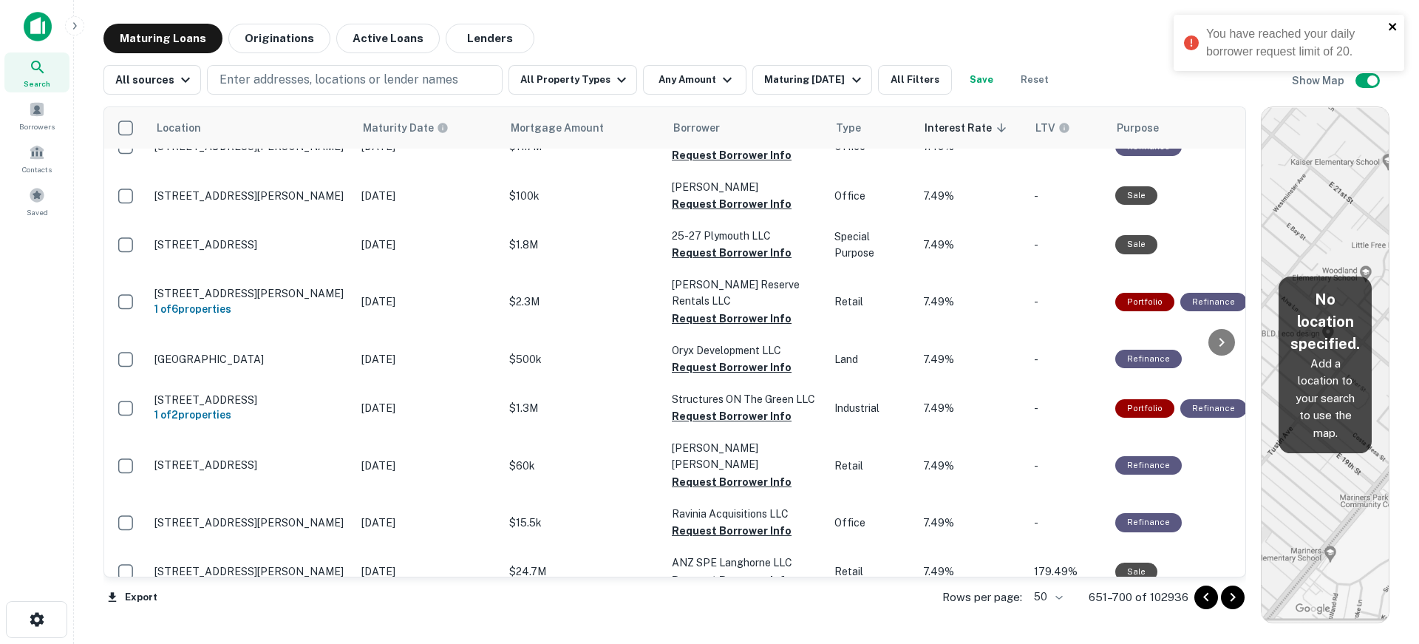
click at [1392, 23] on icon "close" at bounding box center [1393, 27] width 10 height 12
